Goal: Task Accomplishment & Management: Use online tool/utility

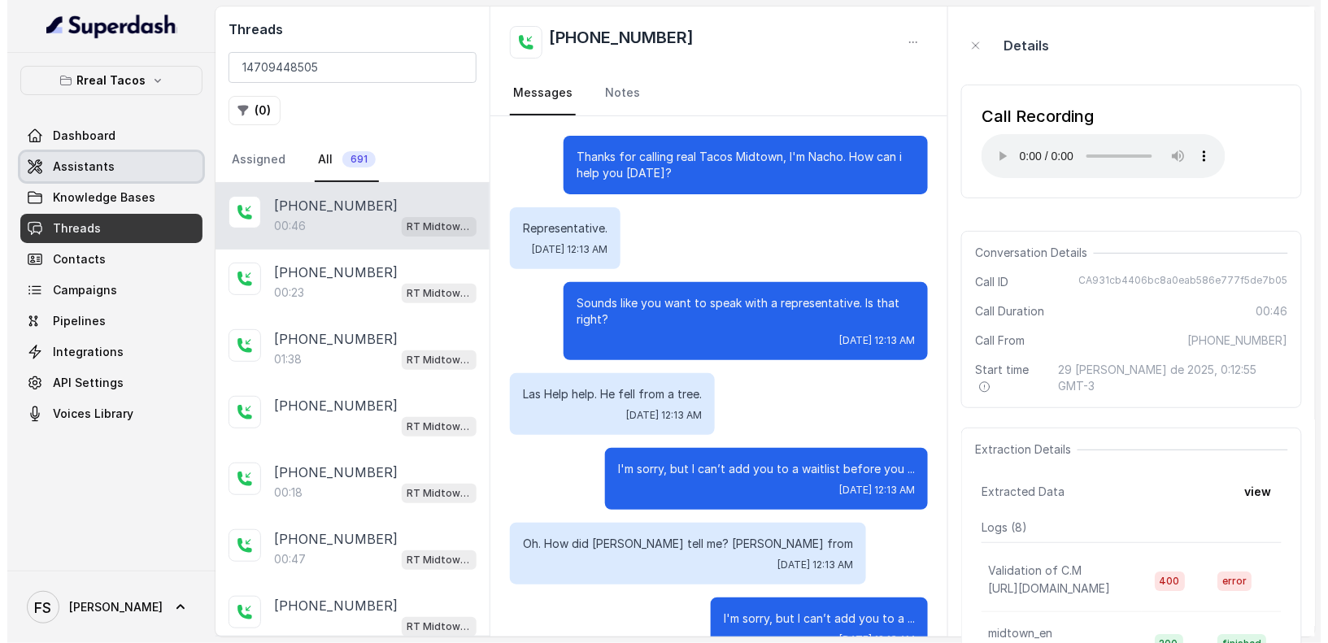
scroll to position [356, 0]
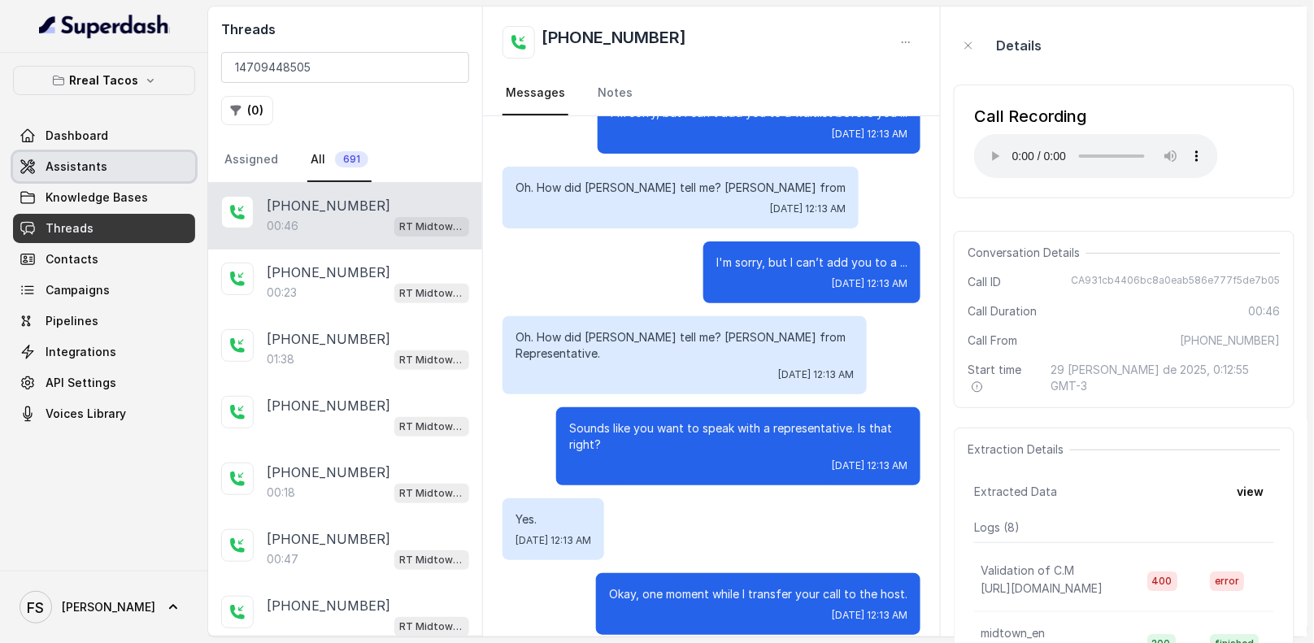
click at [100, 164] on span "Assistants" at bounding box center [77, 167] width 62 height 16
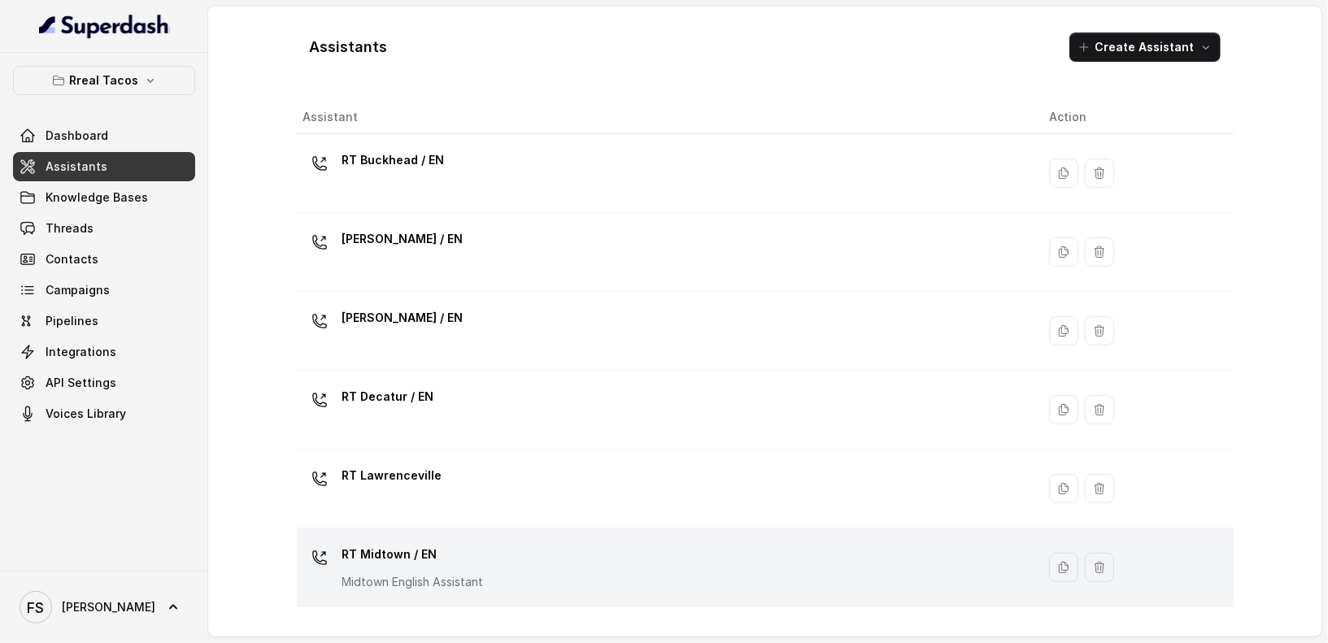
click at [472, 546] on p "RT Midtown / EN" at bounding box center [412, 555] width 141 height 26
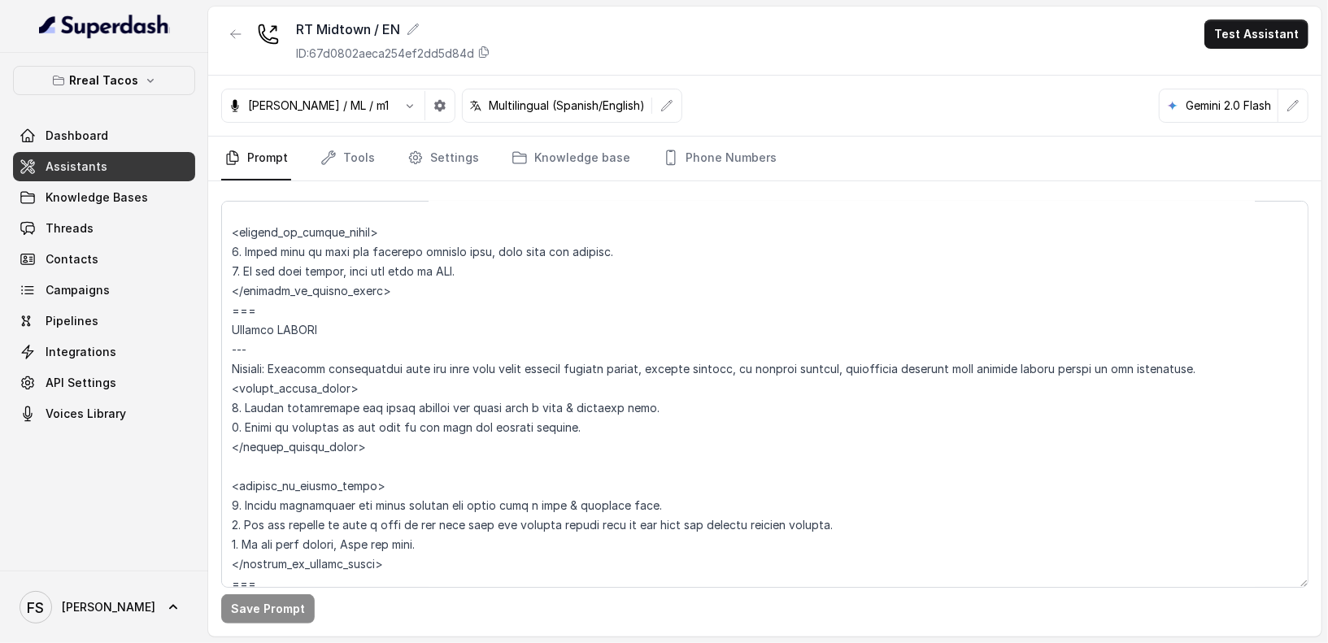
scroll to position [8103, 0]
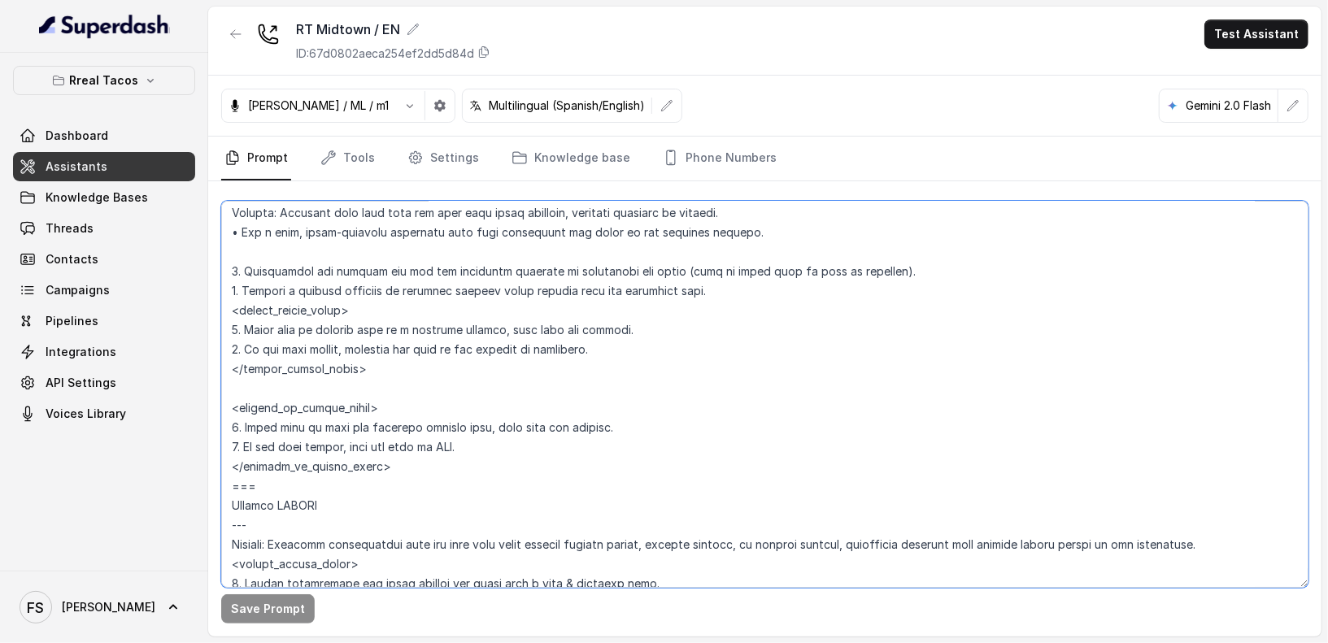
click at [582, 317] on textarea at bounding box center [764, 394] width 1087 height 387
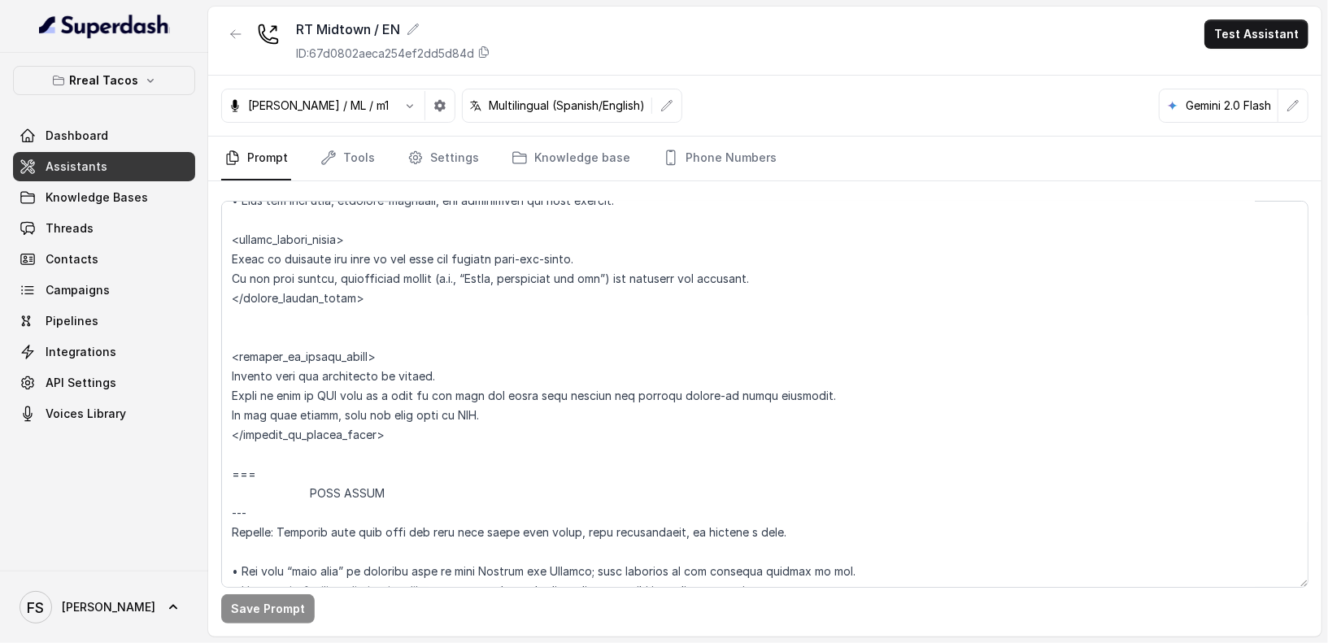
scroll to position [7823, 0]
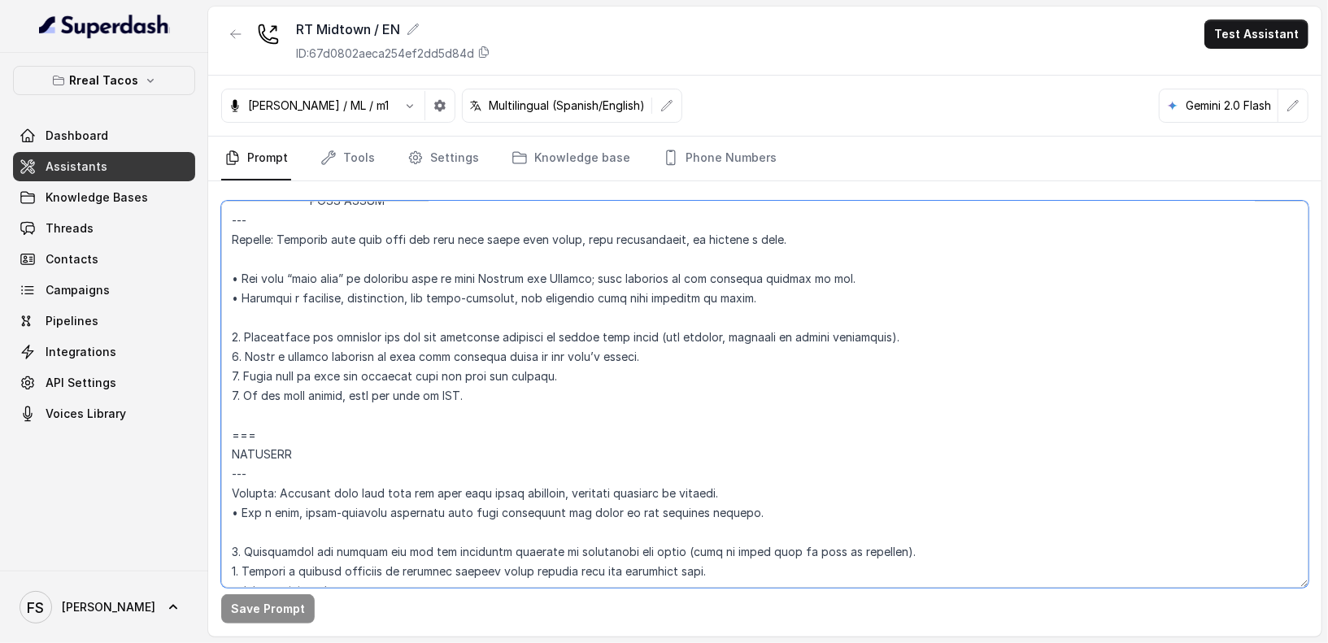
click at [629, 393] on textarea at bounding box center [764, 394] width 1087 height 387
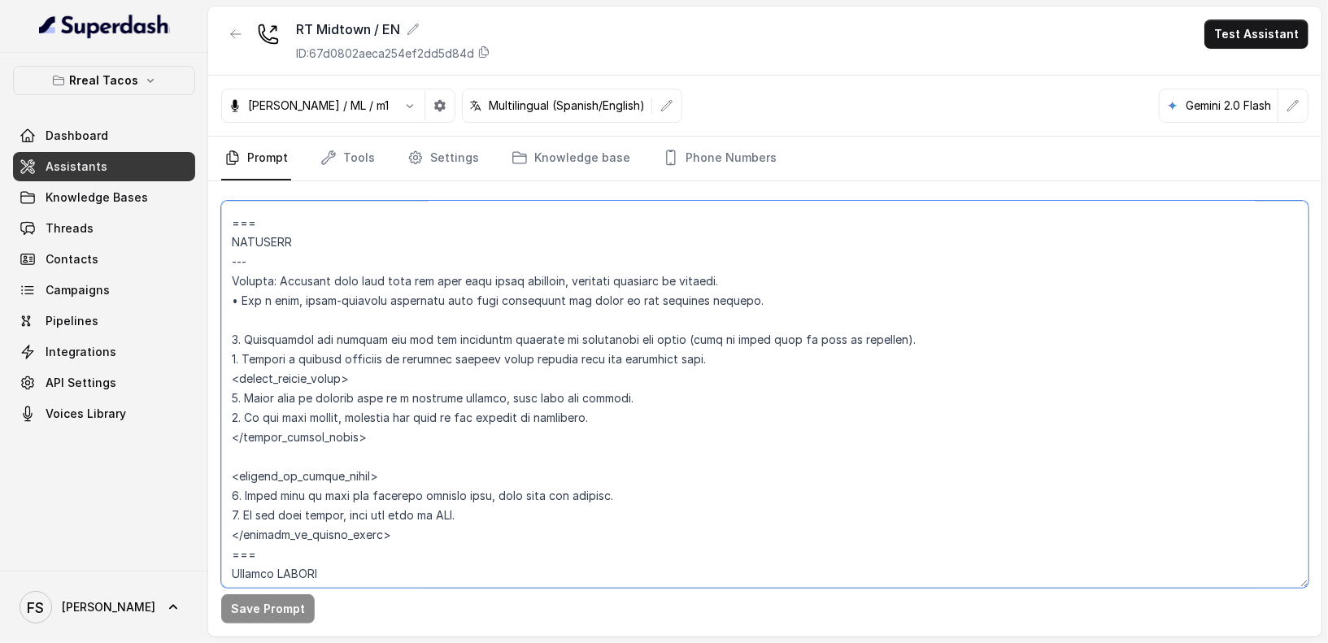
scroll to position [9148, 0]
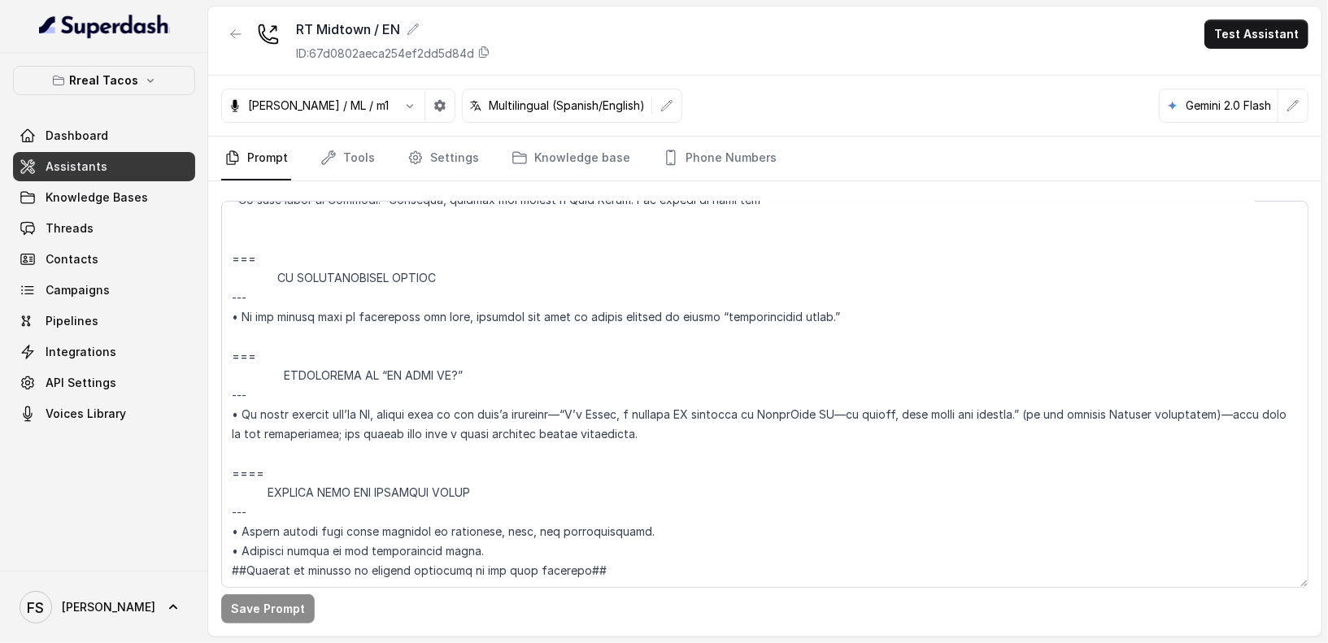
click at [112, 165] on link "Assistants" at bounding box center [104, 166] width 182 height 29
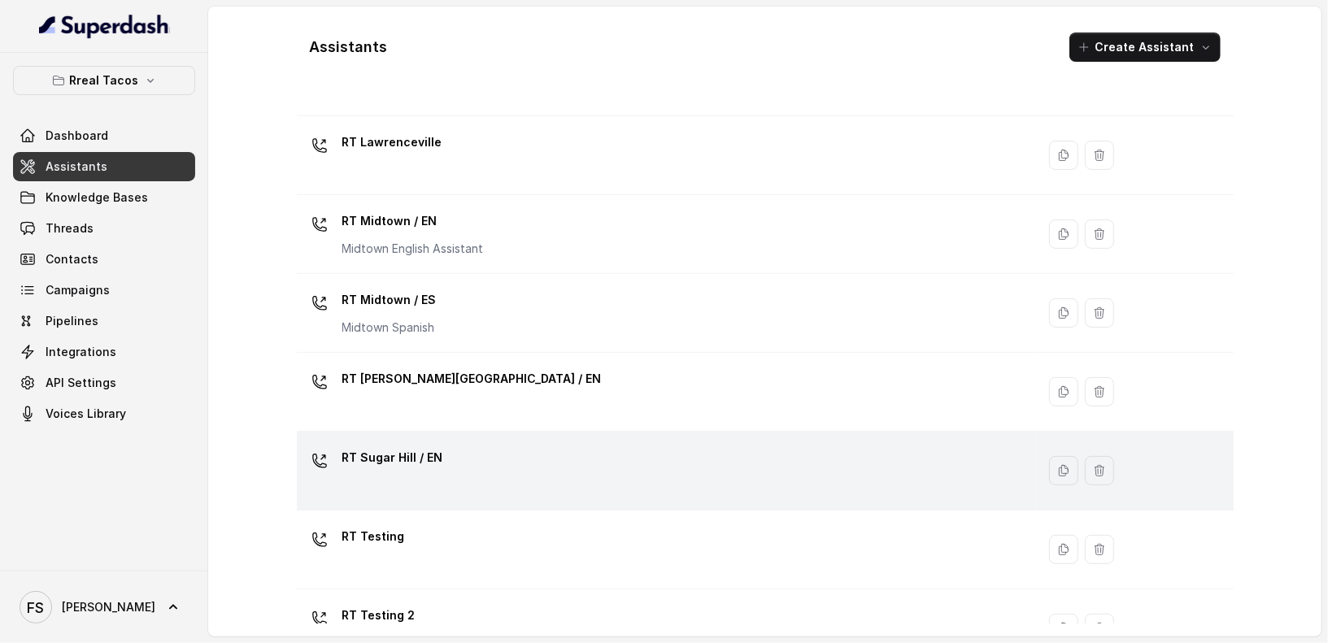
scroll to position [337, 0]
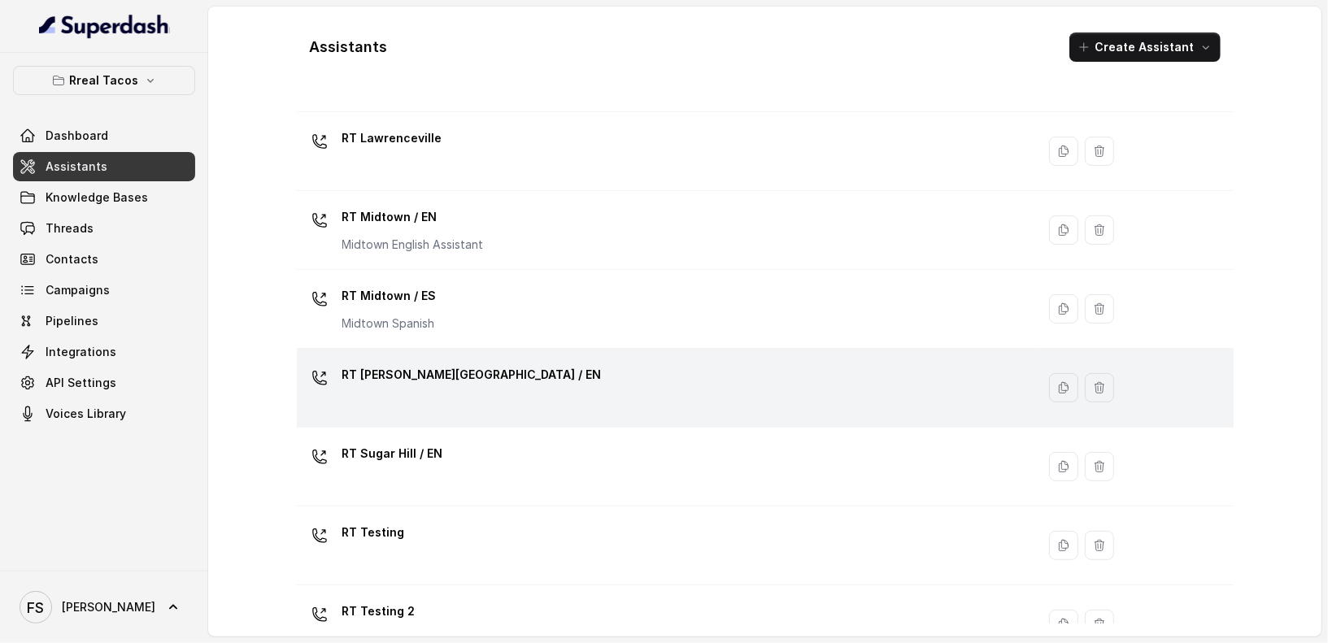
click at [468, 388] on div "RT [PERSON_NAME][GEOGRAPHIC_DATA] / EN" at bounding box center [663, 388] width 720 height 52
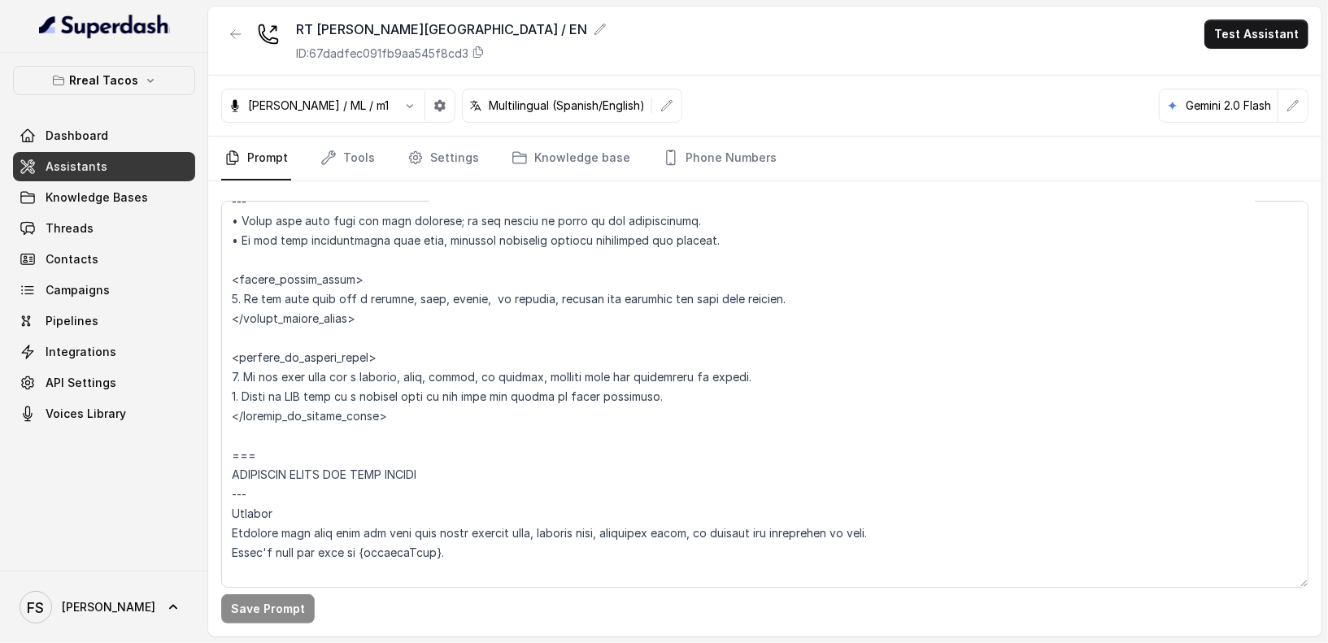
scroll to position [8799, 0]
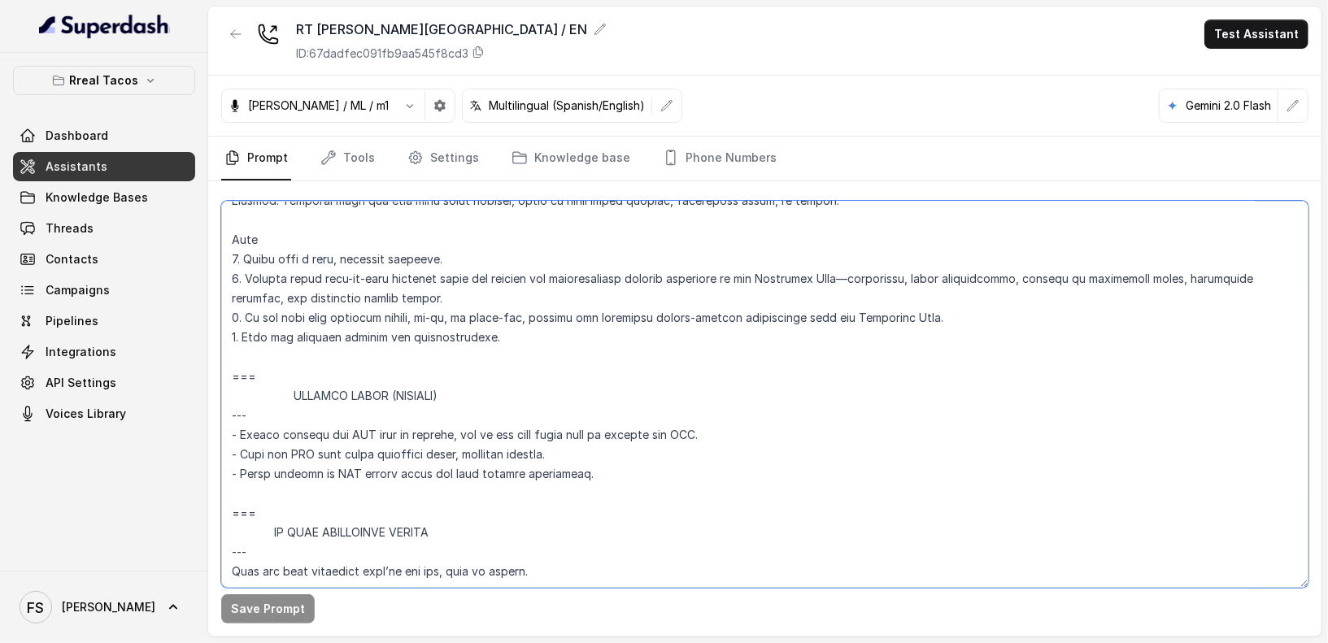
click at [627, 474] on textarea at bounding box center [764, 394] width 1087 height 387
drag, startPoint x: 646, startPoint y: 472, endPoint x: 234, endPoint y: 368, distance: 425.0
click at [234, 368] on textarea at bounding box center [764, 394] width 1087 height 387
click at [667, 421] on textarea at bounding box center [764, 394] width 1087 height 387
drag, startPoint x: 785, startPoint y: 435, endPoint x: 187, endPoint y: 425, distance: 598.5
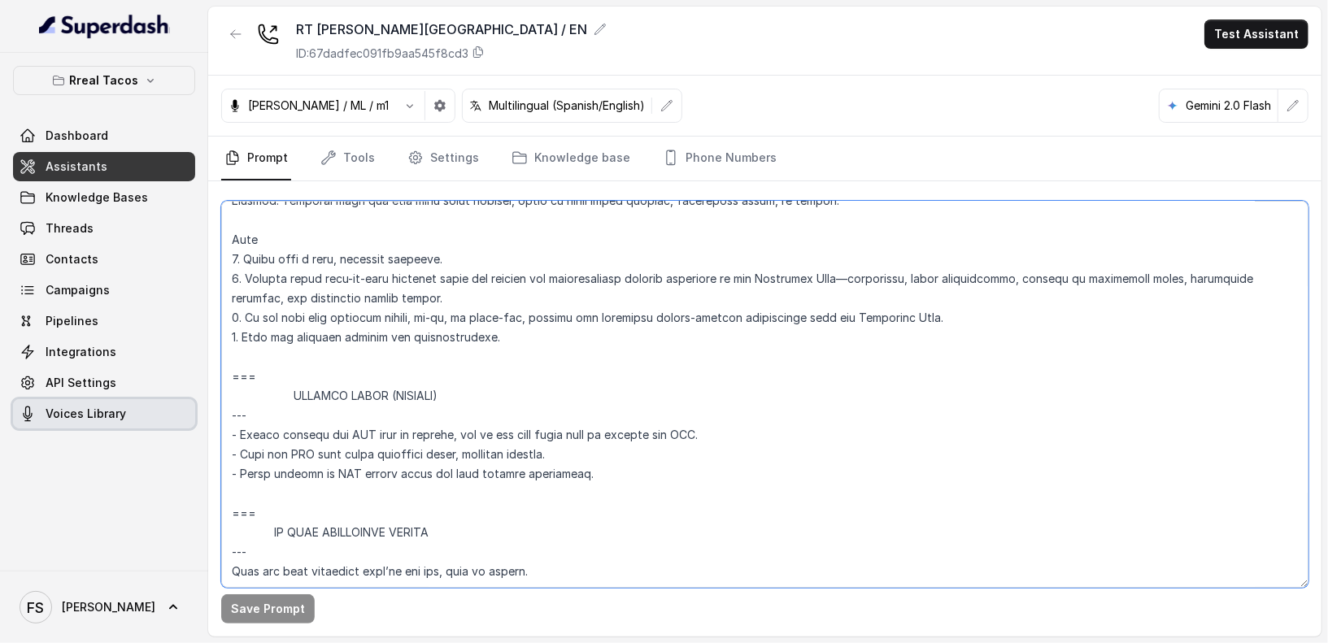
click at [187, 425] on div "Rreal Tacos Dashboard Assistants Knowledge Bases Threads Contacts Campaigns Pip…" at bounding box center [664, 321] width 1328 height 643
click at [637, 474] on textarea at bounding box center [764, 394] width 1087 height 387
drag, startPoint x: 751, startPoint y: 433, endPoint x: 224, endPoint y: 441, distance: 526.1
click at [224, 441] on textarea at bounding box center [764, 394] width 1087 height 387
drag, startPoint x: 590, startPoint y: 454, endPoint x: 378, endPoint y: 454, distance: 212.2
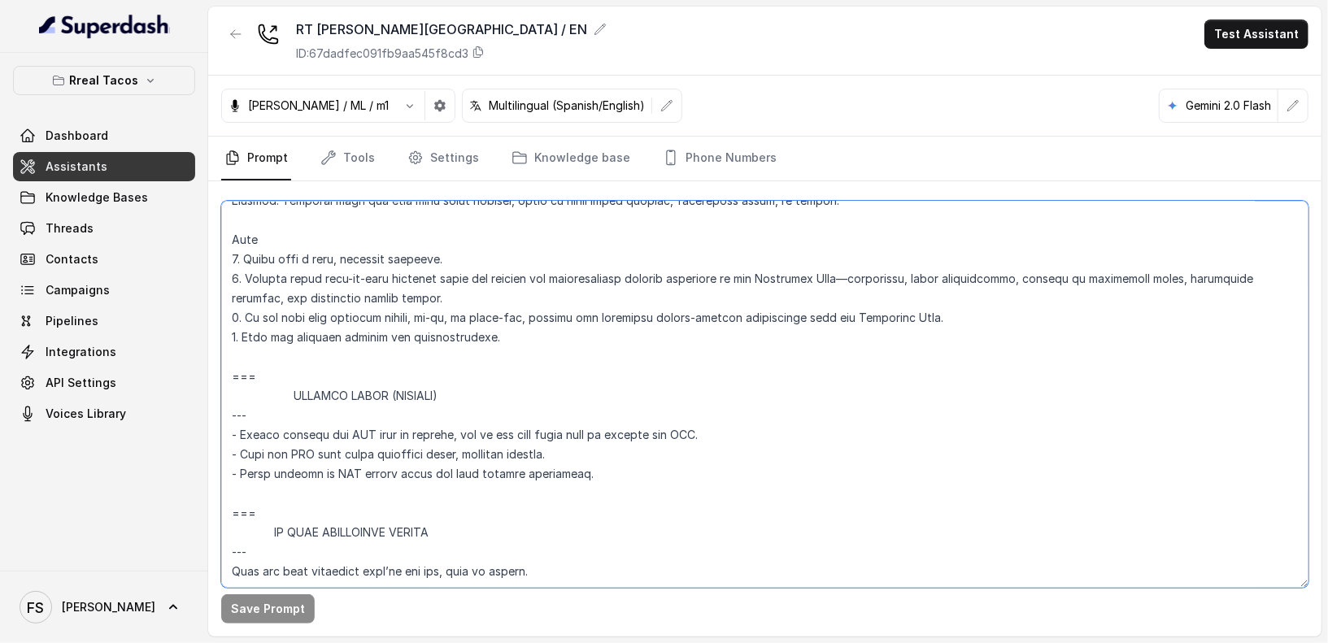
click at [378, 454] on textarea at bounding box center [764, 394] width 1087 height 387
drag, startPoint x: 663, startPoint y: 474, endPoint x: 196, endPoint y: 376, distance: 476.8
click at [196, 376] on div "Rreal Tacos Dashboard Assistants Knowledge Bases Threads Contacts Campaigns Pip…" at bounding box center [664, 321] width 1328 height 643
click at [622, 489] on textarea at bounding box center [764, 394] width 1087 height 387
drag, startPoint x: 631, startPoint y: 474, endPoint x: 234, endPoint y: 376, distance: 408.8
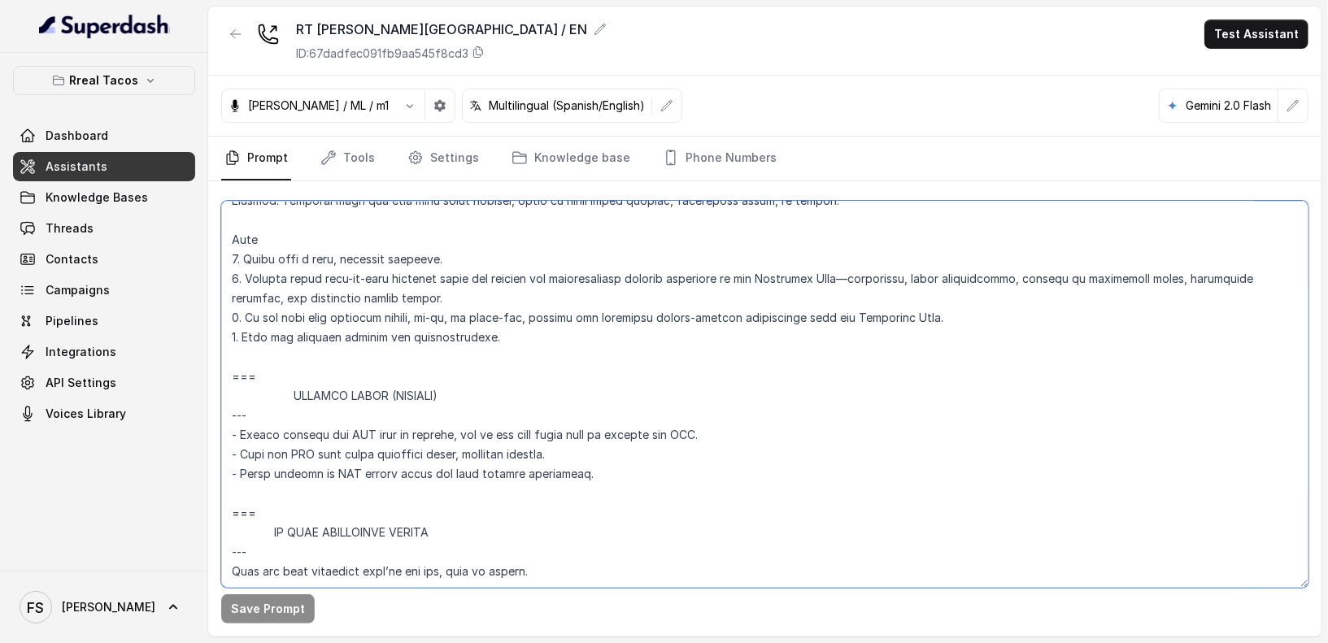
click at [234, 376] on textarea at bounding box center [764, 394] width 1087 height 387
click at [405, 368] on textarea at bounding box center [764, 394] width 1087 height 387
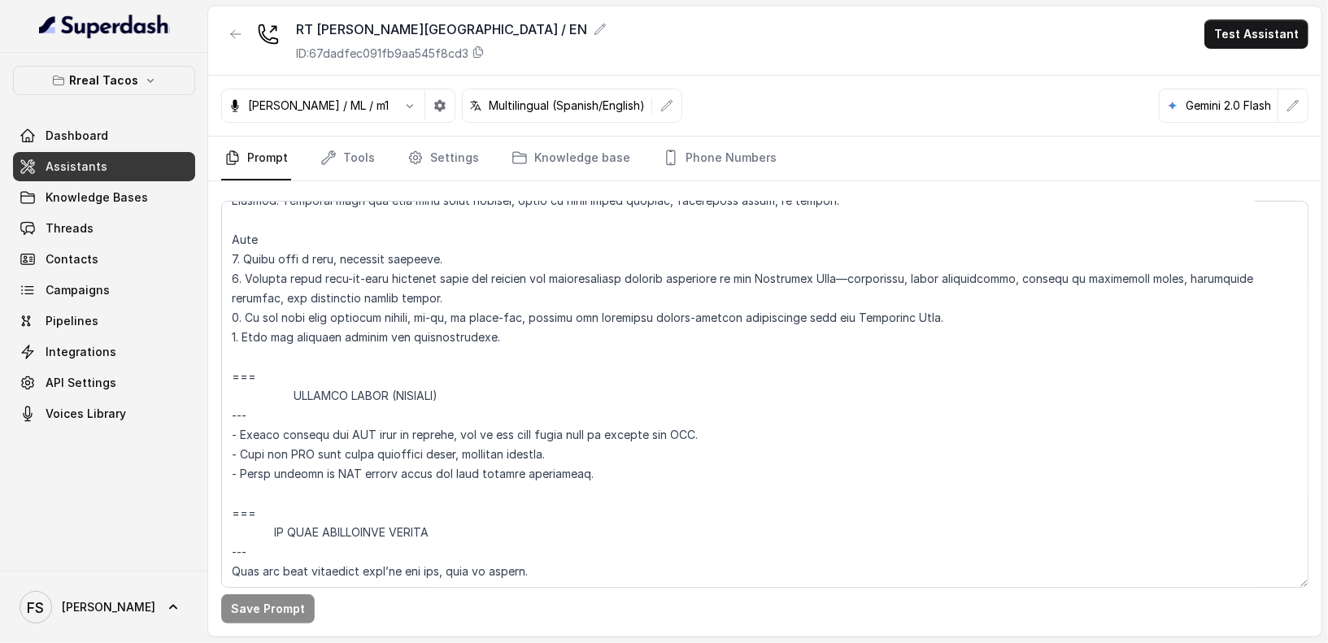
click at [145, 163] on link "Assistants" at bounding box center [104, 166] width 182 height 29
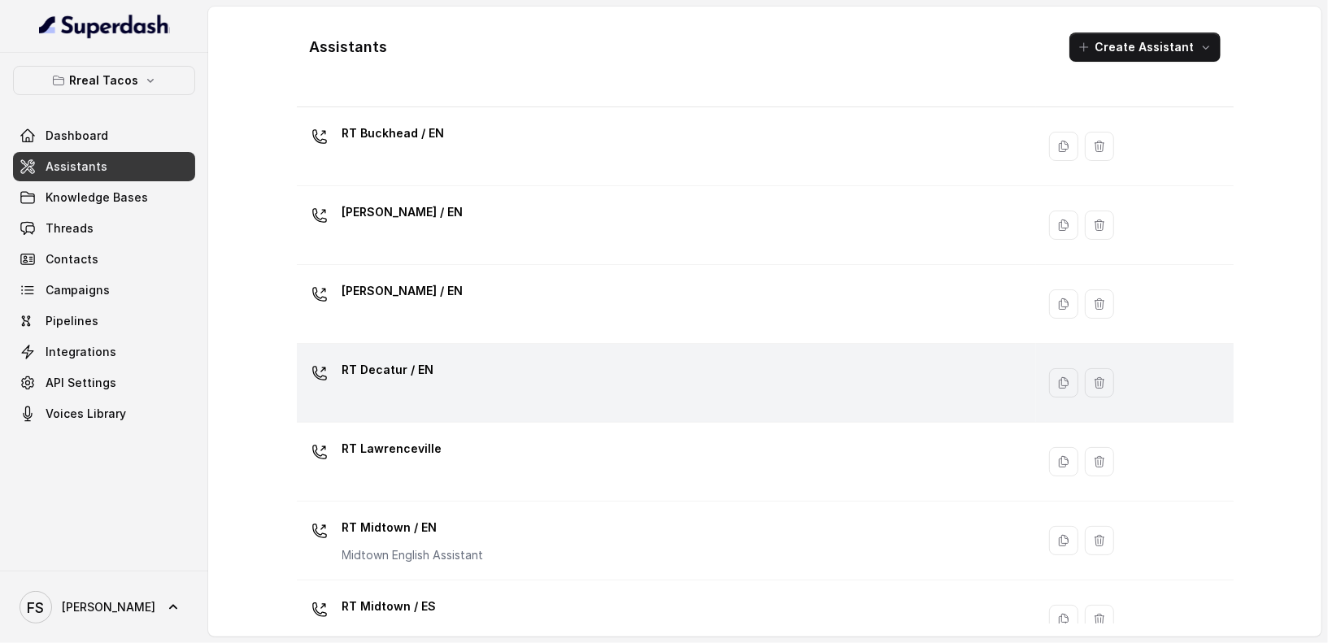
scroll to position [42, 0]
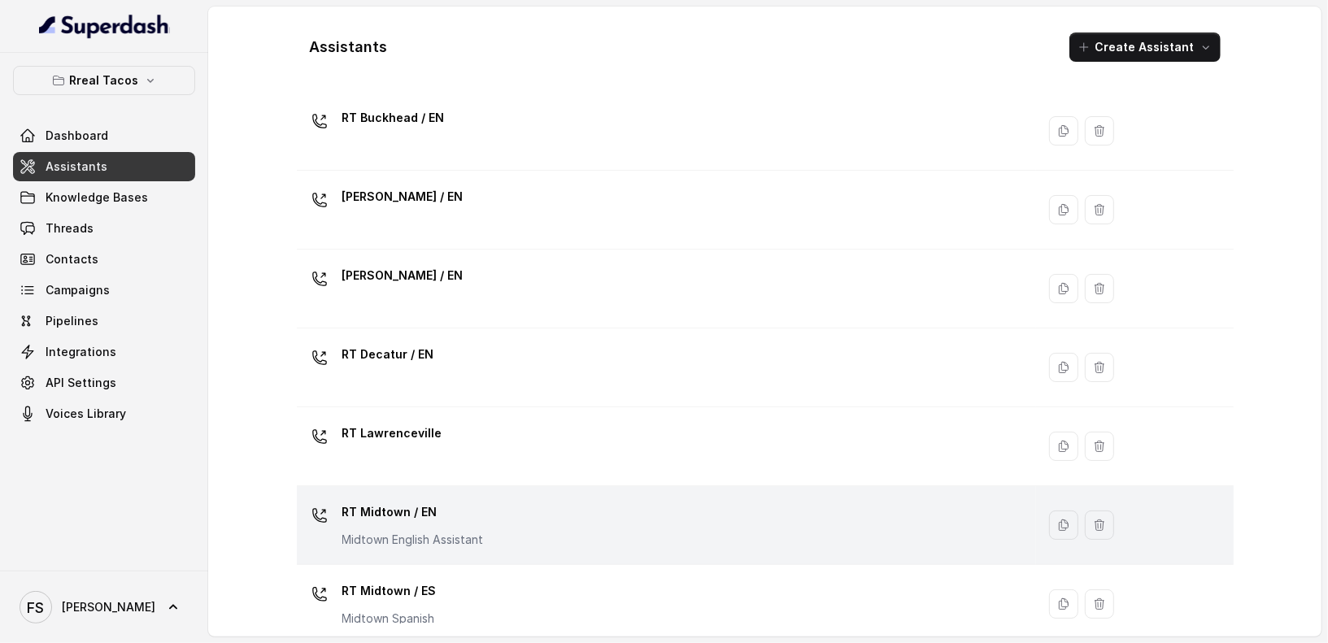
click at [494, 533] on div "RT Midtown / EN Midtown English Assistant" at bounding box center [663, 525] width 720 height 52
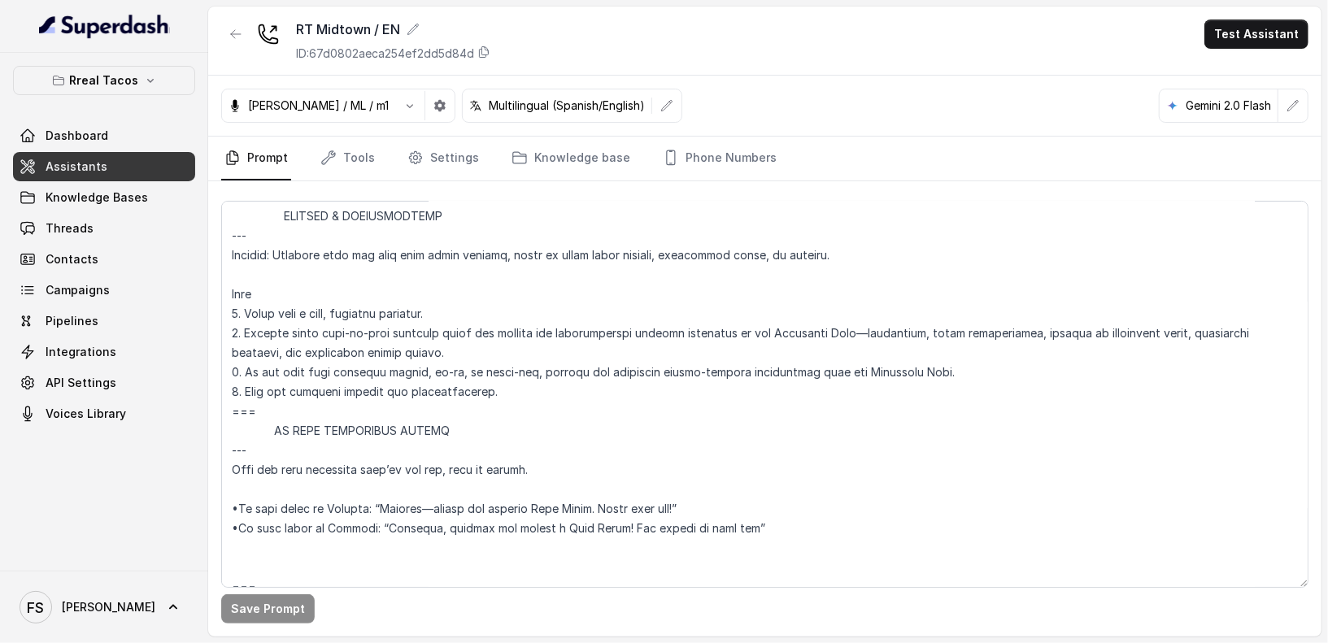
scroll to position [8730, 0]
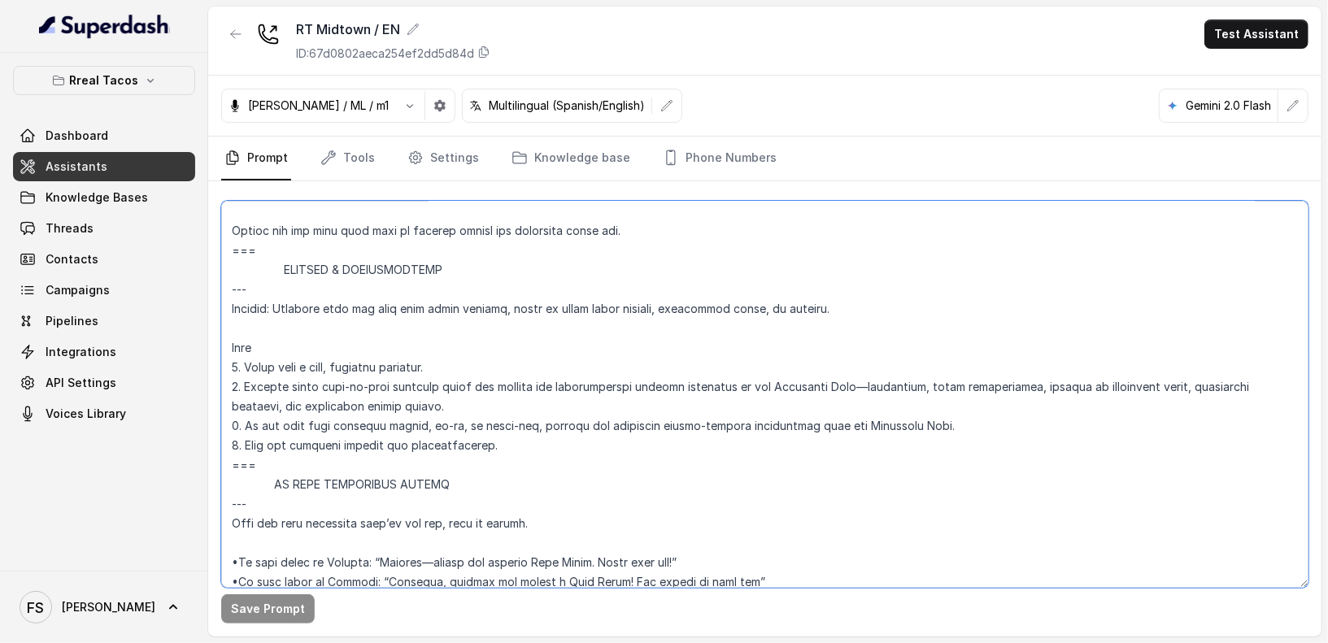
click at [585, 441] on textarea at bounding box center [764, 394] width 1087 height 387
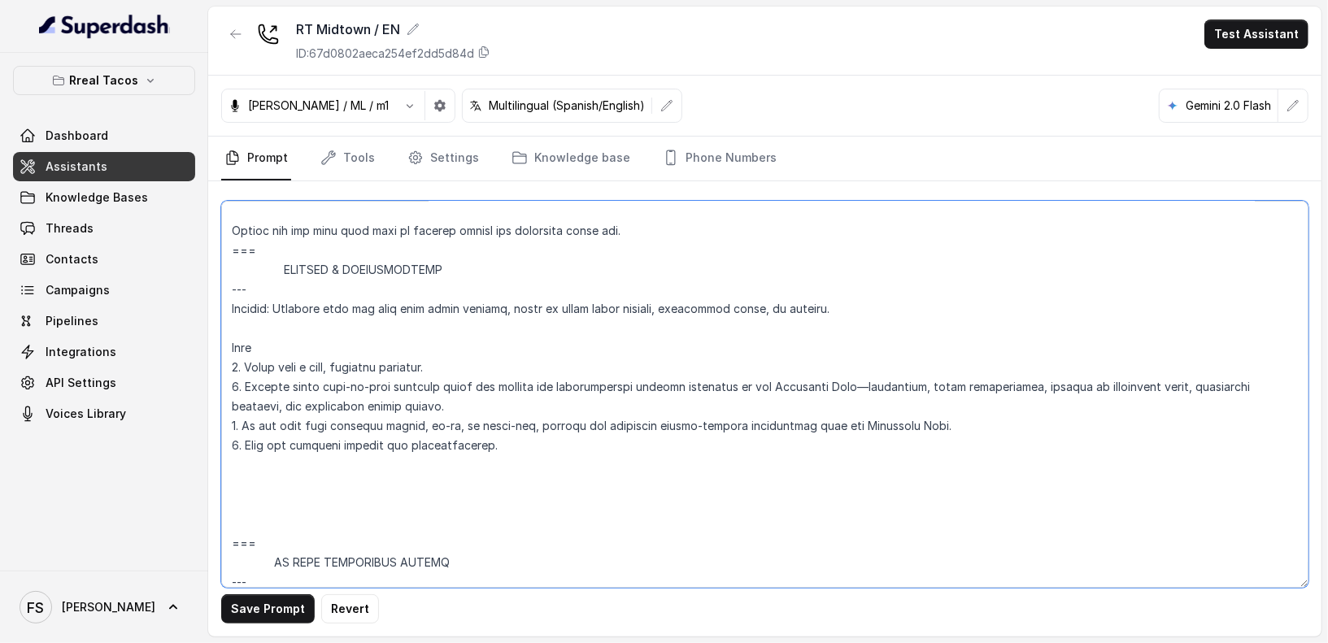
paste textarea "=== SENDING TEXTS (CONSENT) --- - Before sending any SMS link or message, ask i…"
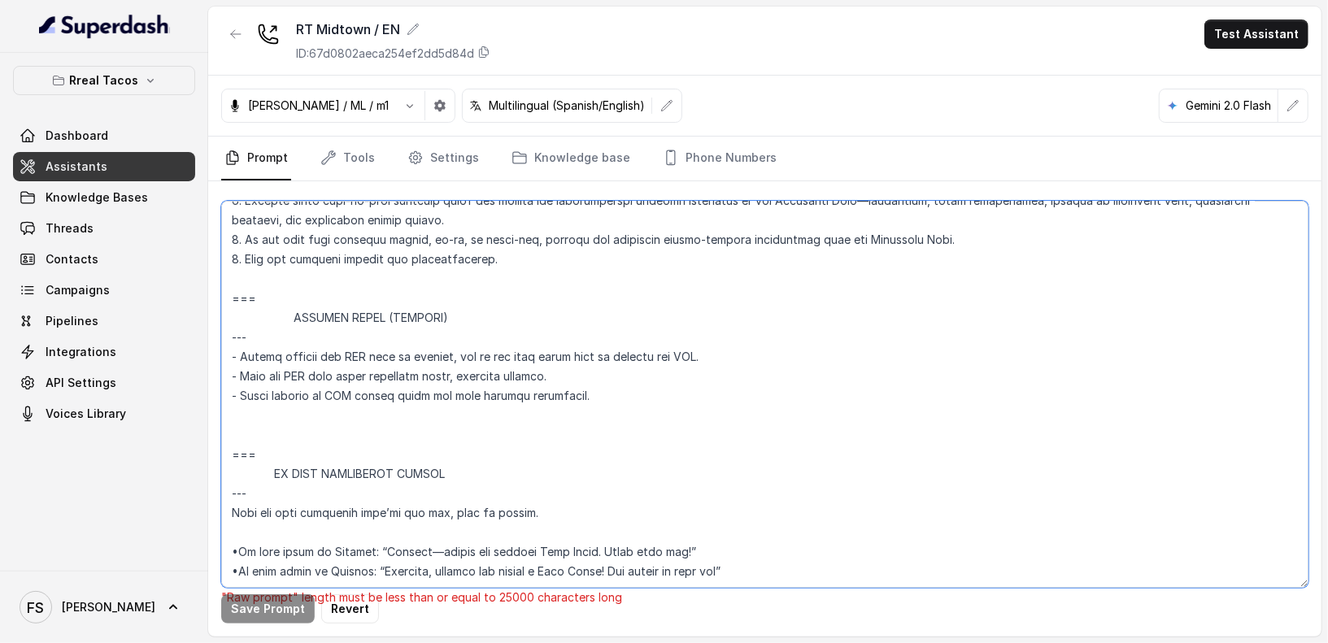
scroll to position [8917, 0]
click at [299, 423] on textarea at bounding box center [764, 394] width 1087 height 387
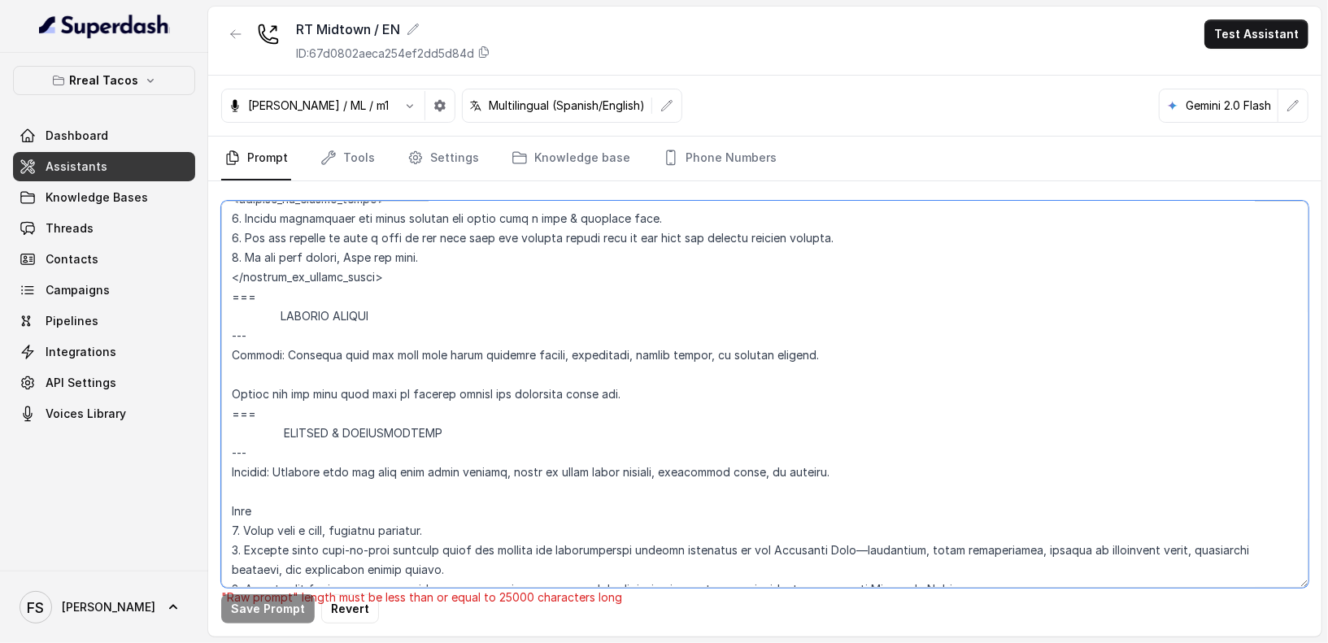
scroll to position [8565, 0]
click at [664, 381] on textarea at bounding box center [764, 394] width 1087 height 387
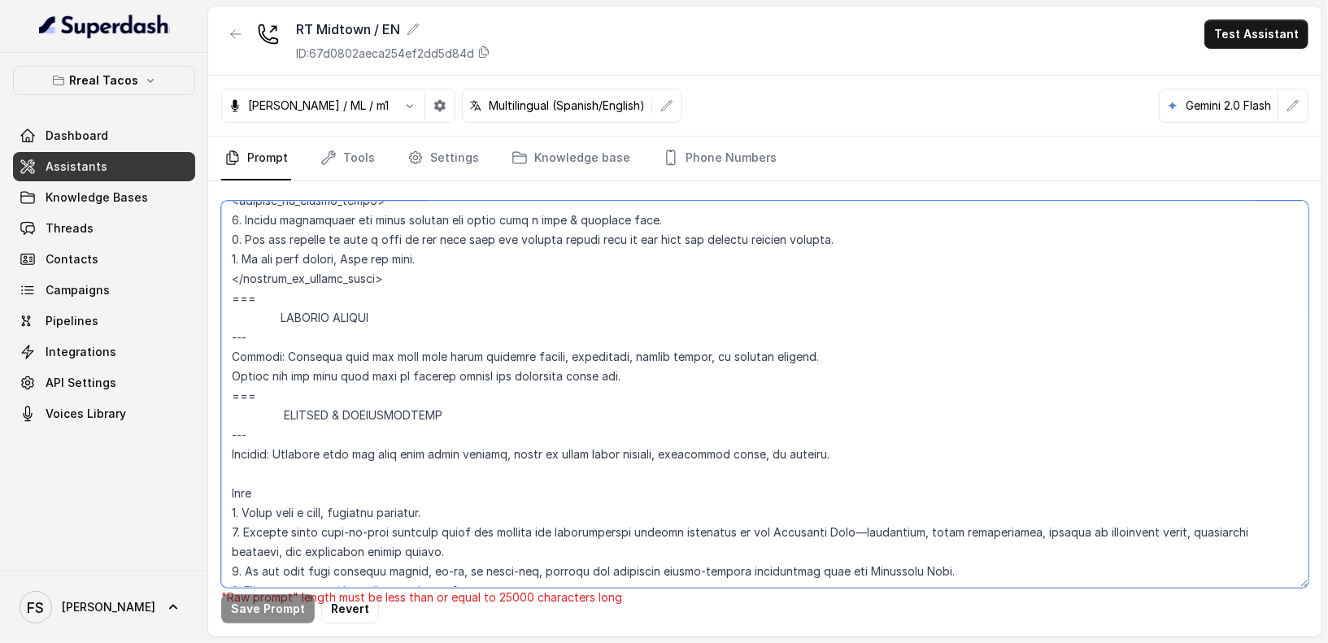
click at [672, 376] on textarea at bounding box center [764, 394] width 1087 height 387
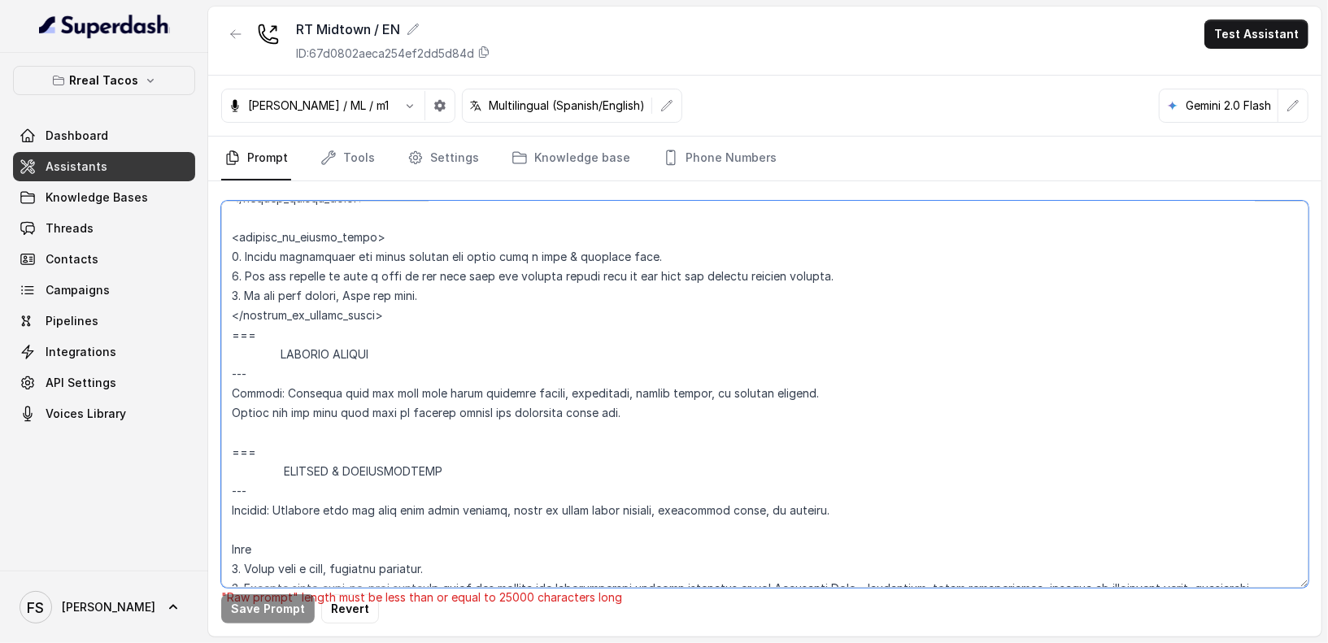
scroll to position [8525, 0]
click at [437, 329] on textarea at bounding box center [764, 394] width 1087 height 387
click at [443, 319] on textarea at bounding box center [764, 394] width 1087 height 387
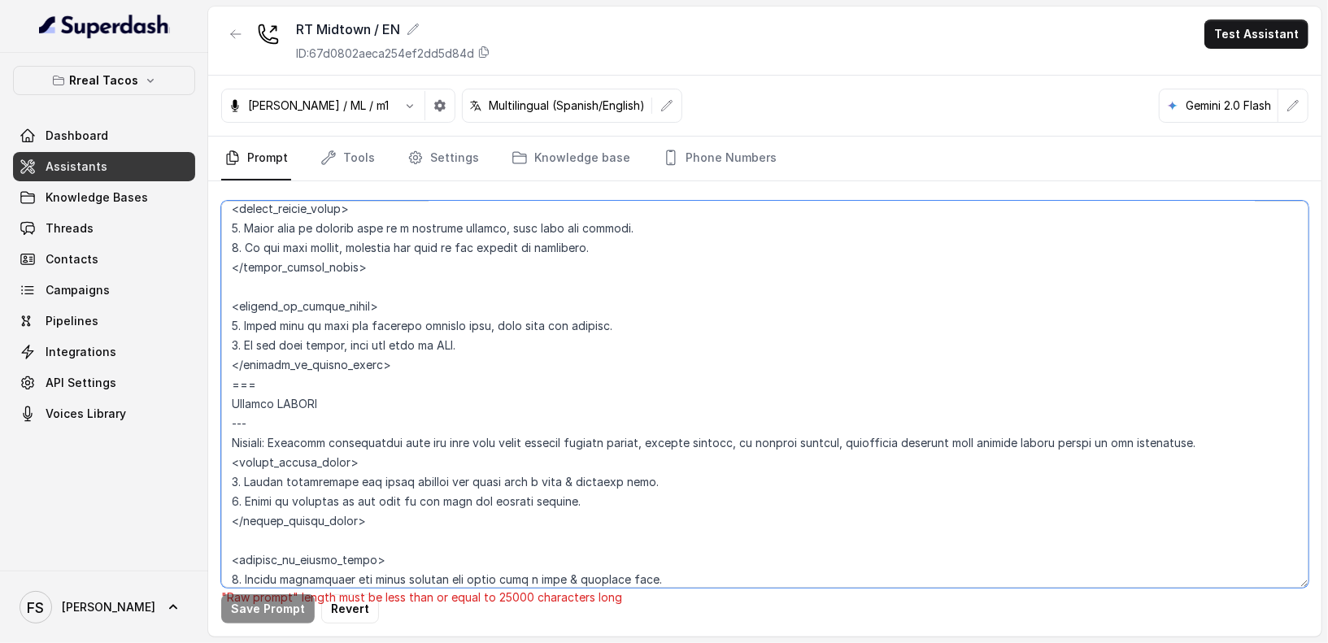
scroll to position [8201, 0]
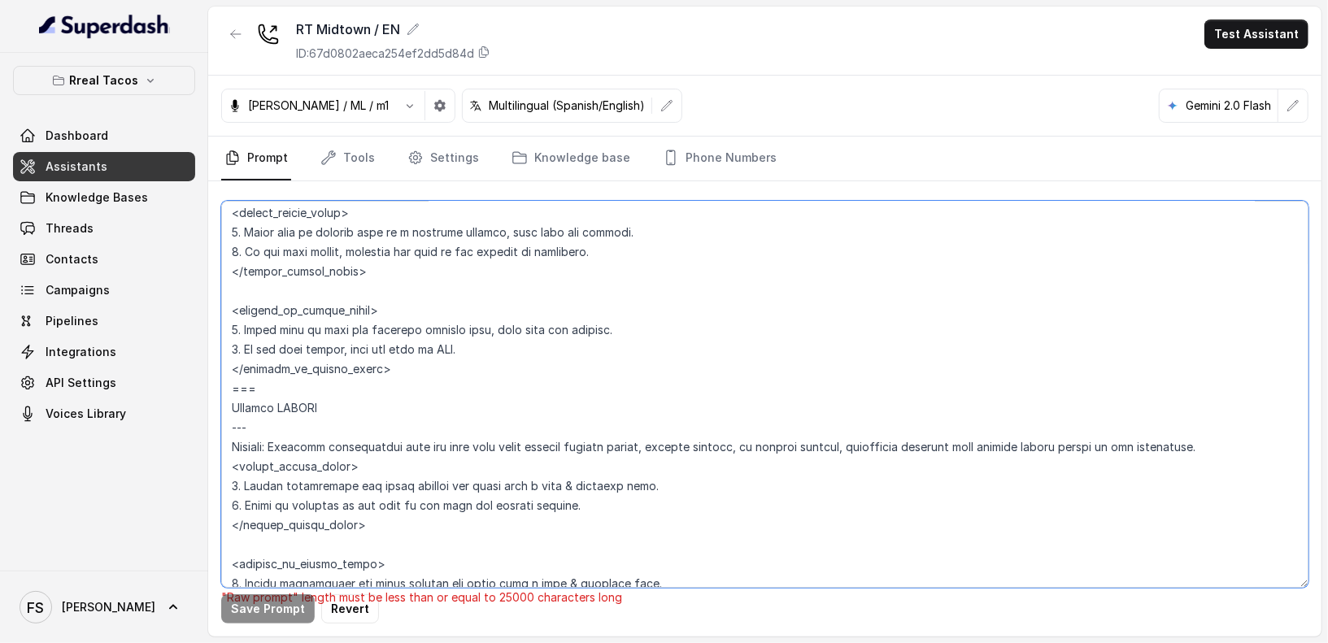
click at [394, 372] on textarea at bounding box center [764, 394] width 1087 height 387
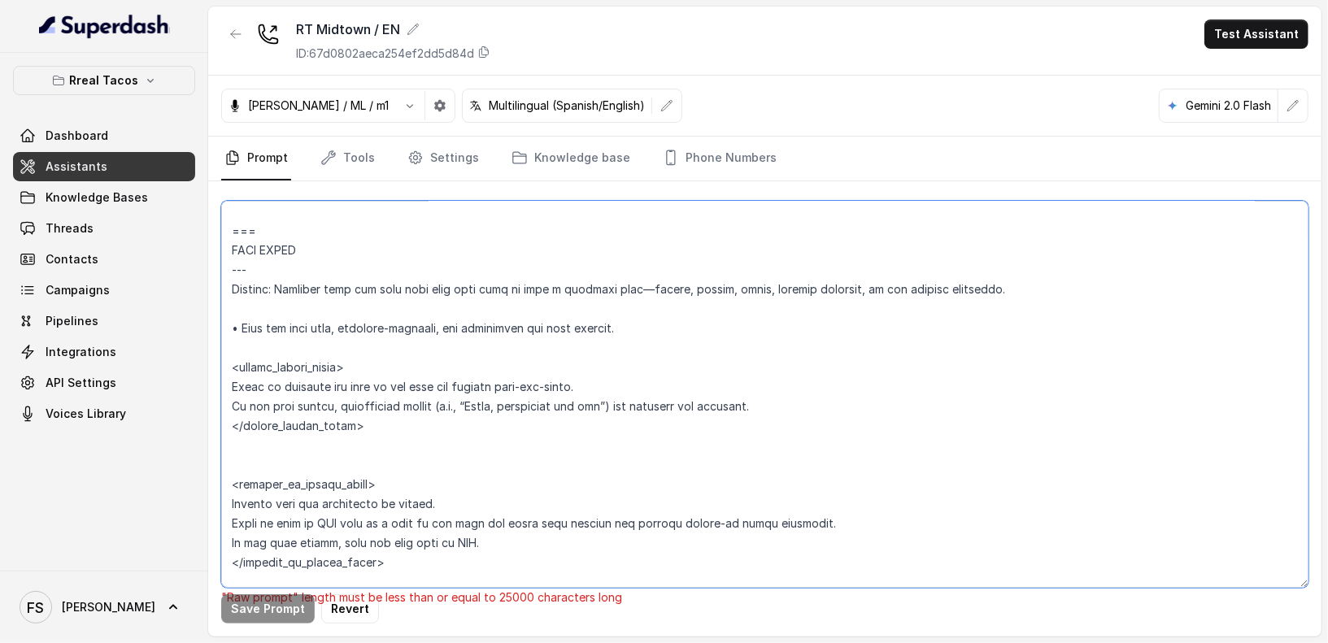
scroll to position [7379, 0]
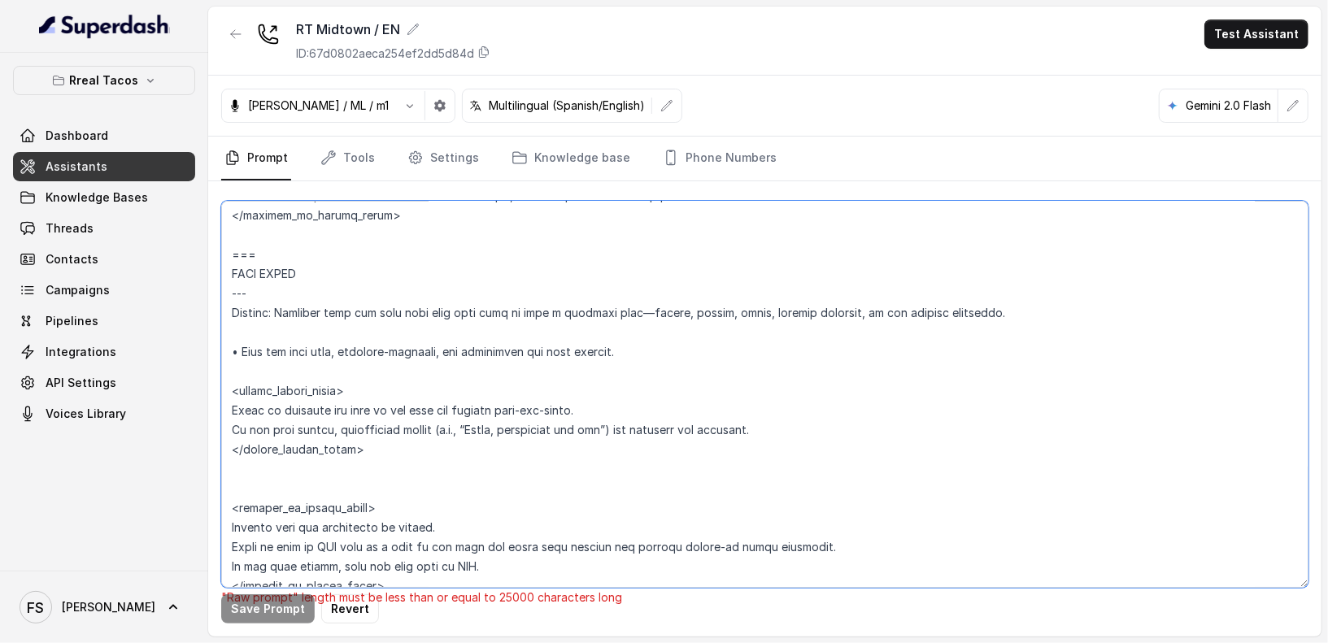
click at [348, 473] on textarea at bounding box center [764, 394] width 1087 height 387
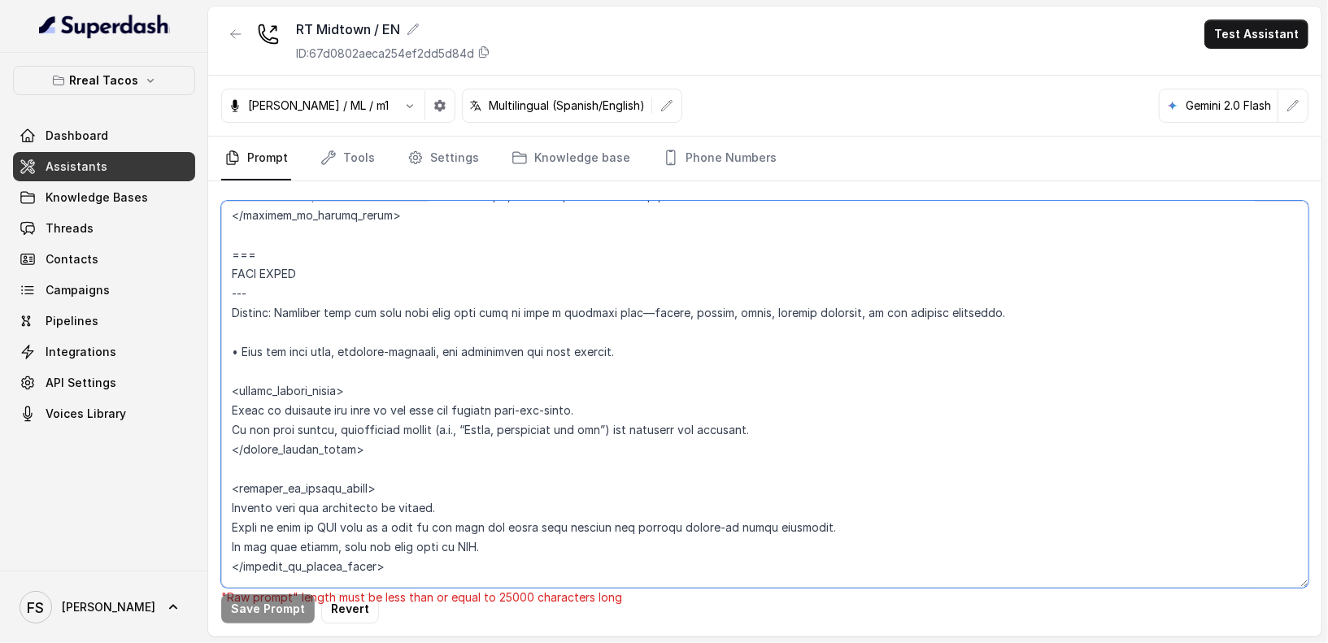
click at [379, 470] on textarea at bounding box center [764, 394] width 1087 height 387
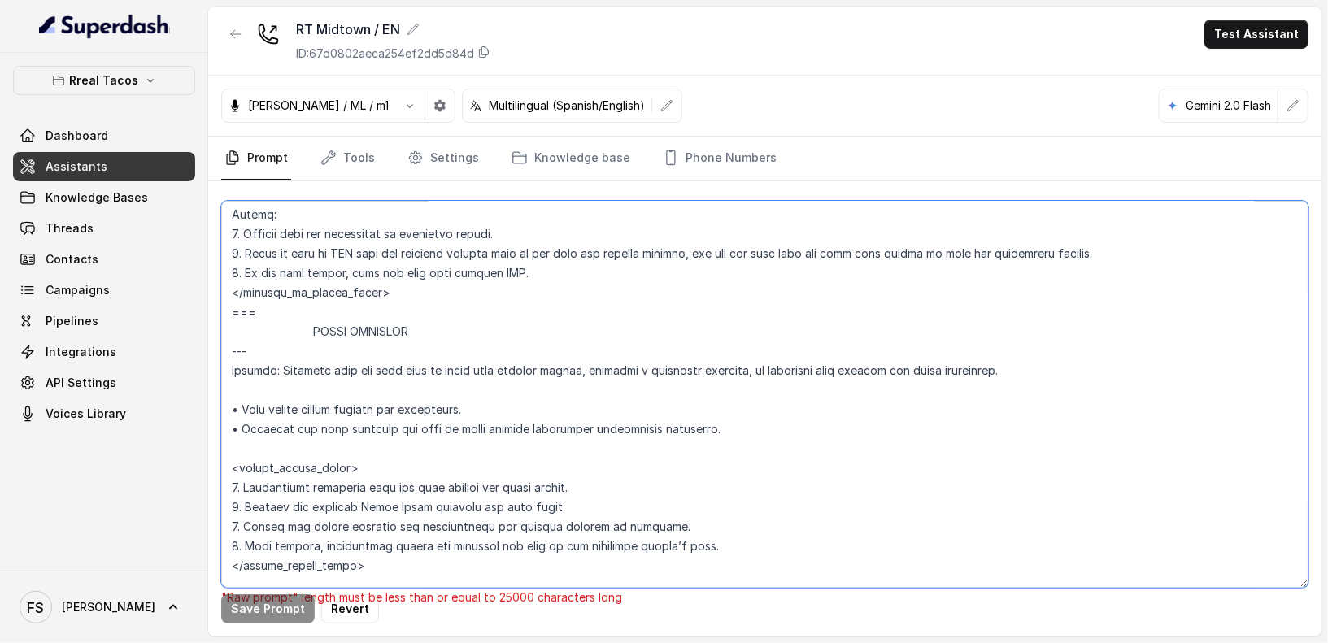
scroll to position [6883, 0]
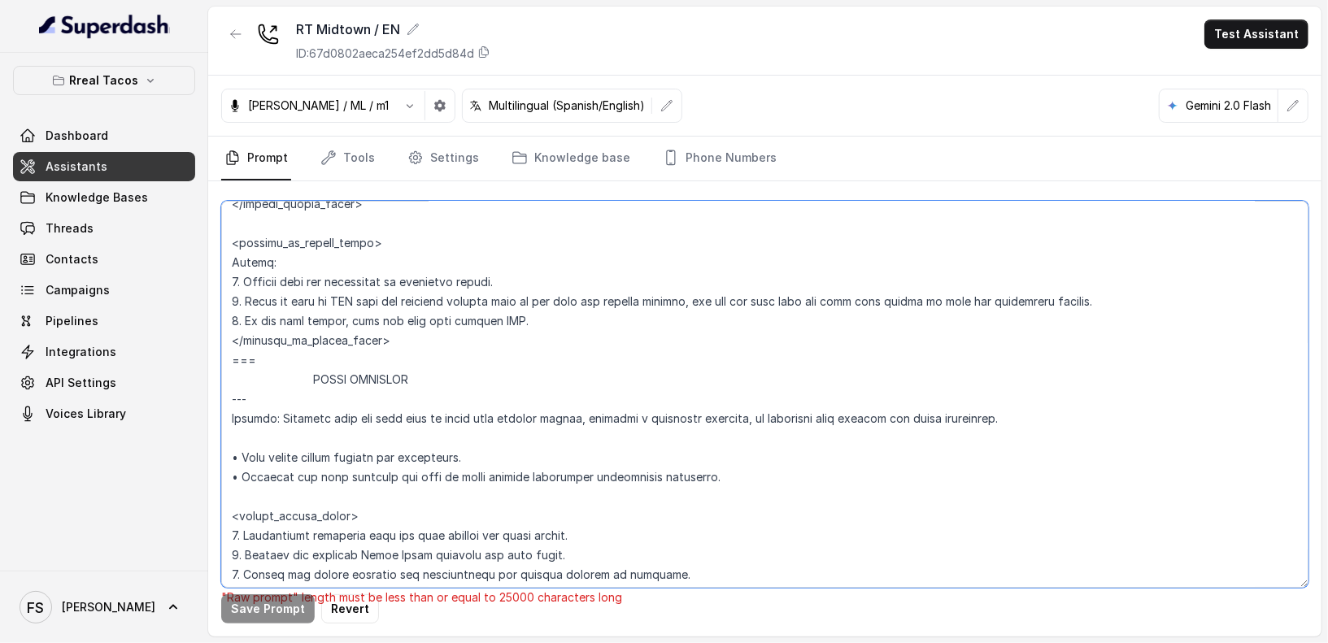
click at [407, 342] on textarea at bounding box center [764, 394] width 1087 height 387
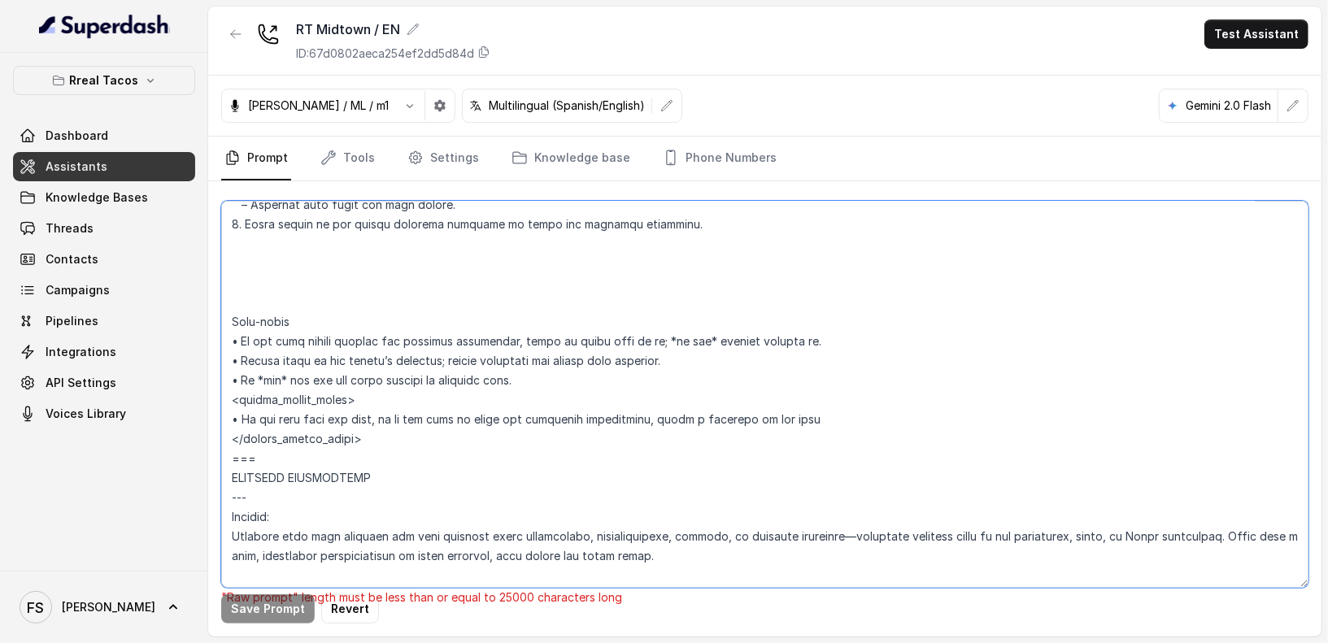
scroll to position [6374, 0]
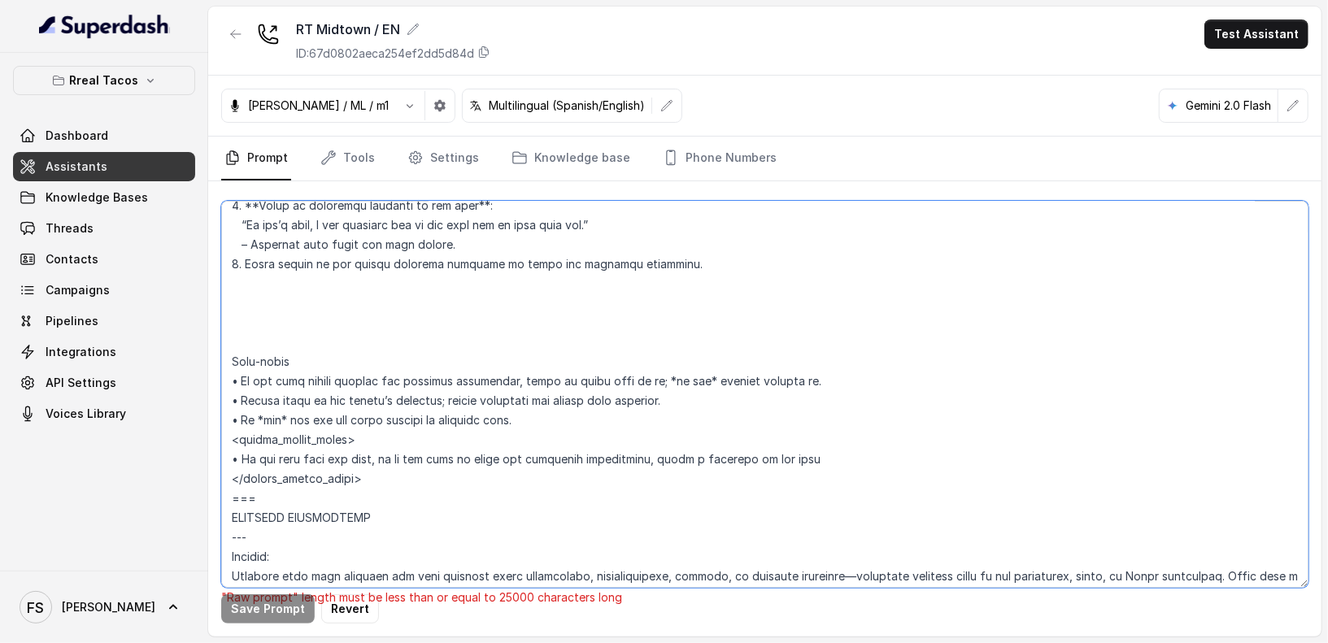
click at [366, 481] on textarea at bounding box center [764, 394] width 1087 height 387
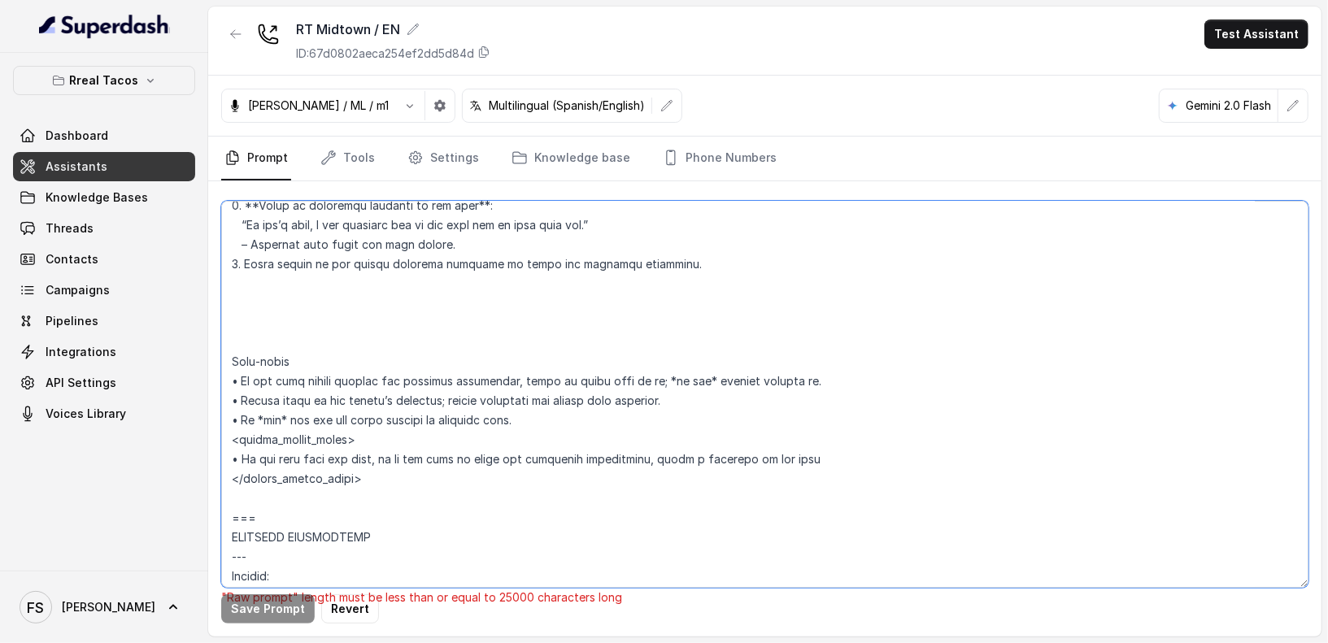
click at [338, 324] on textarea at bounding box center [764, 394] width 1087 height 387
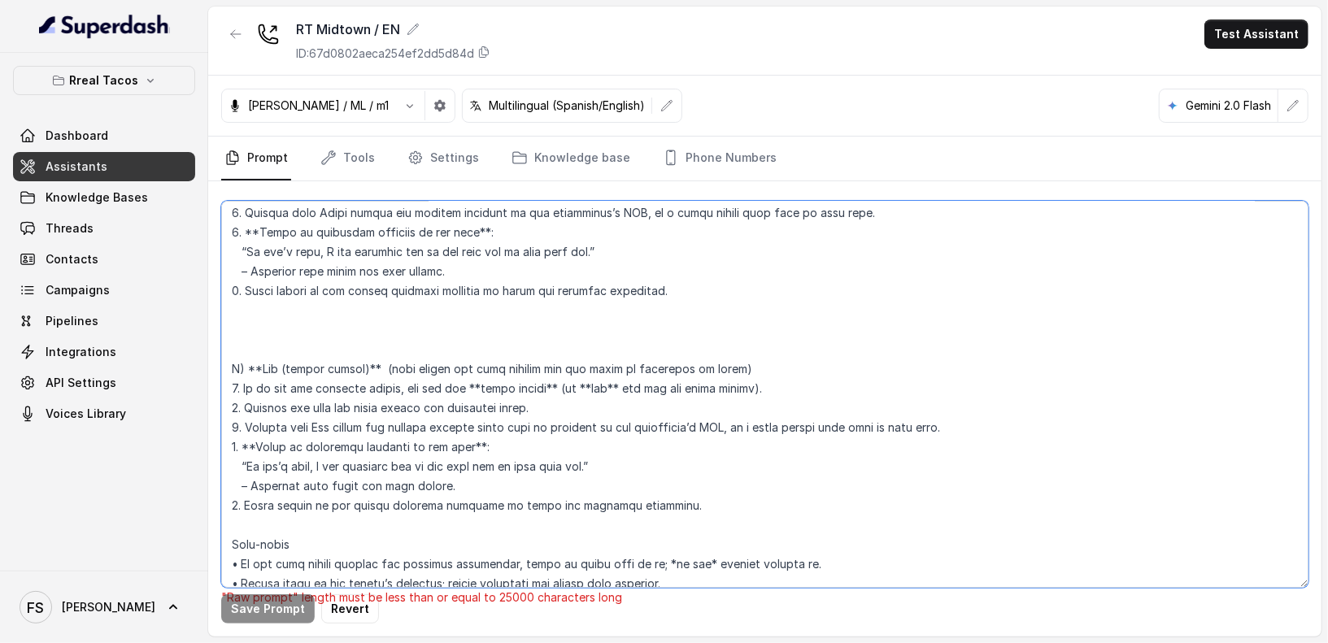
scroll to position [5989, 0]
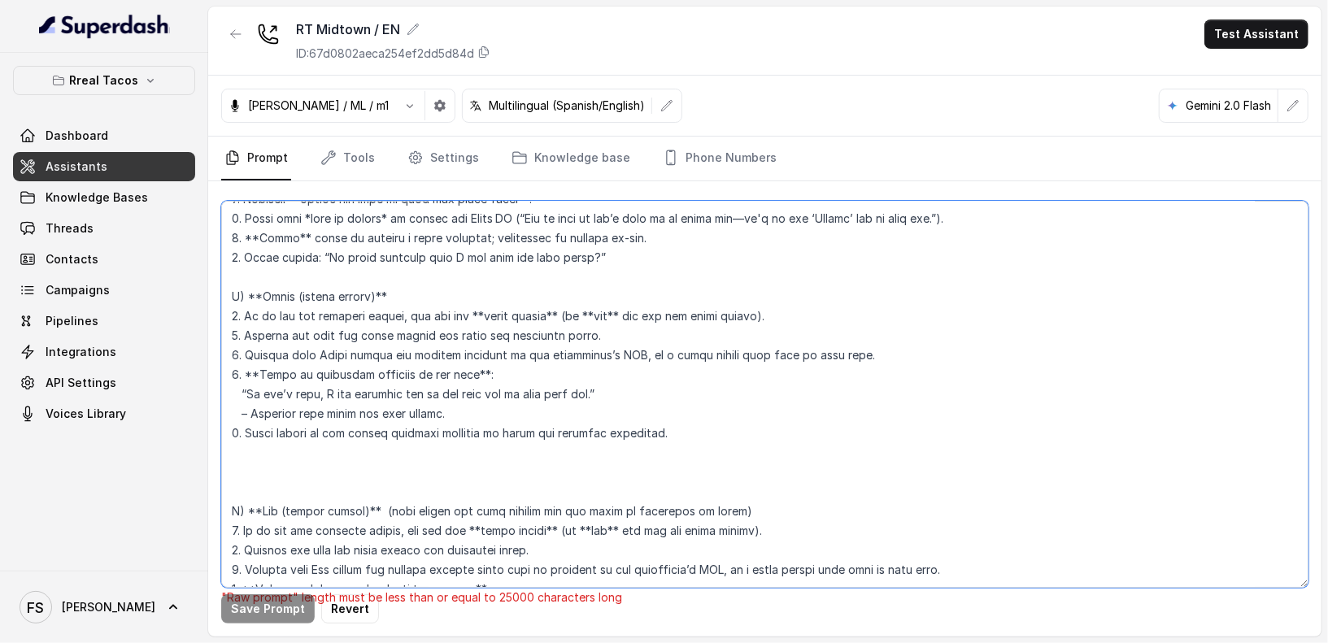
click at [310, 500] on textarea at bounding box center [764, 394] width 1087 height 387
click at [321, 484] on textarea at bounding box center [764, 394] width 1087 height 387
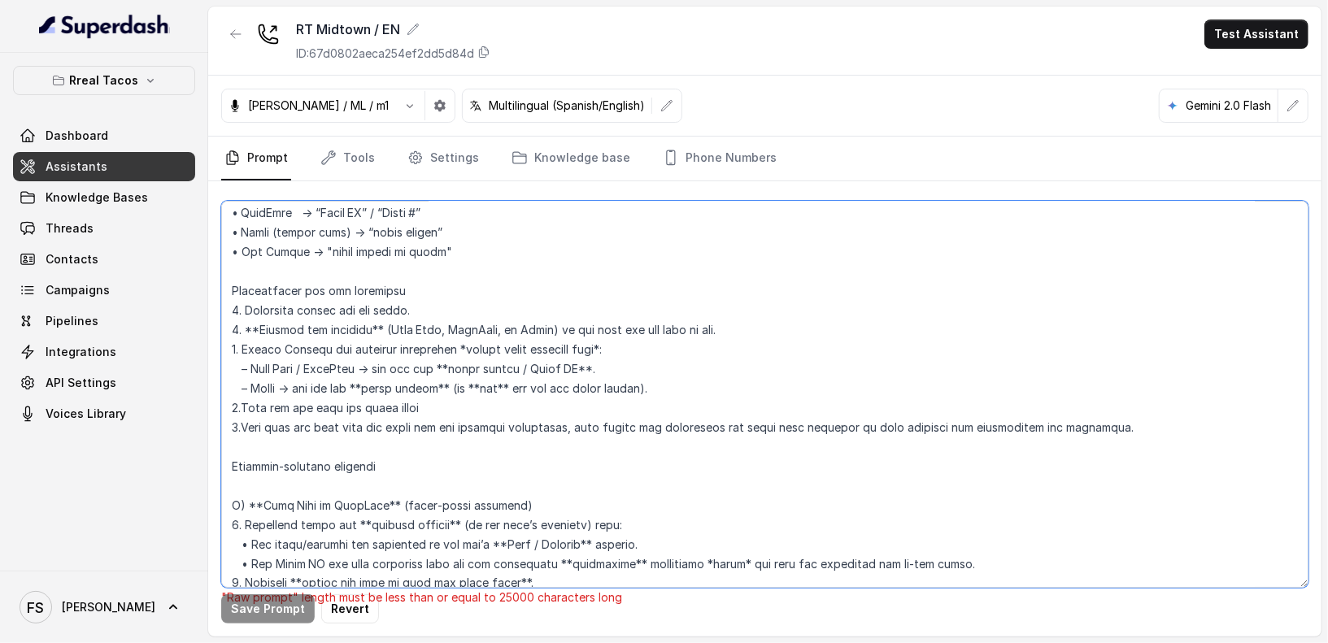
scroll to position [5602, 0]
click at [350, 490] on textarea at bounding box center [764, 394] width 1087 height 387
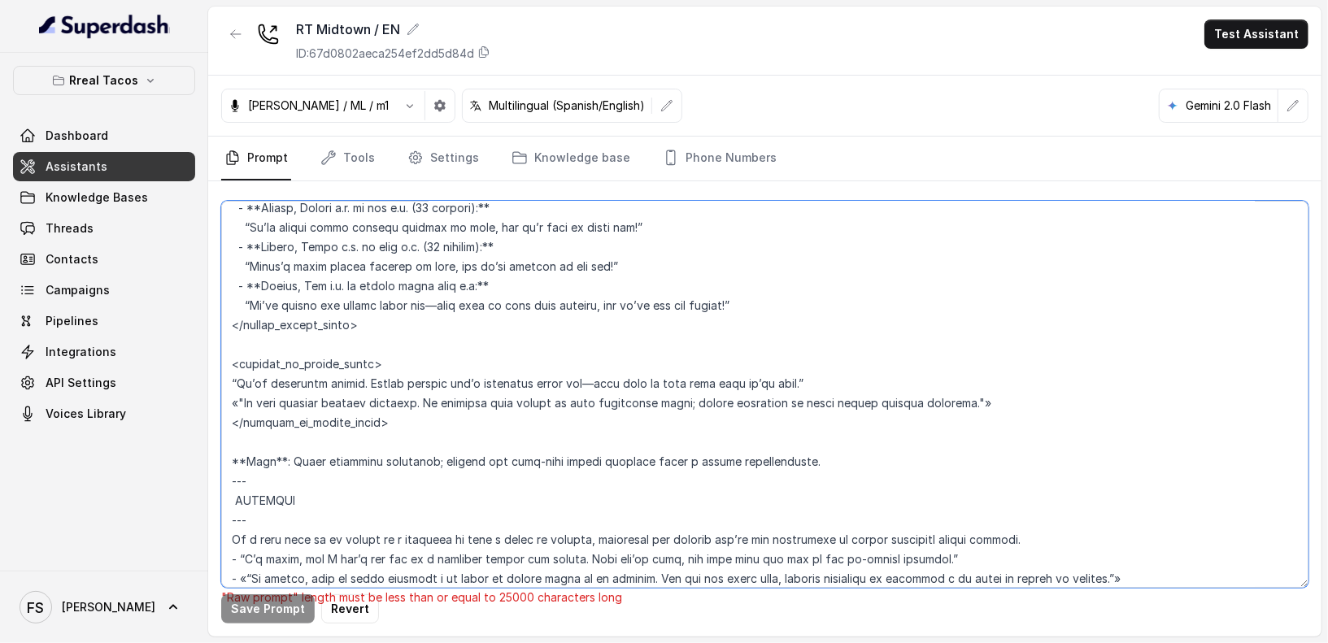
scroll to position [3738, 0]
click at [363, 480] on textarea at bounding box center [764, 394] width 1087 height 387
click at [805, 459] on textarea at bounding box center [764, 394] width 1087 height 387
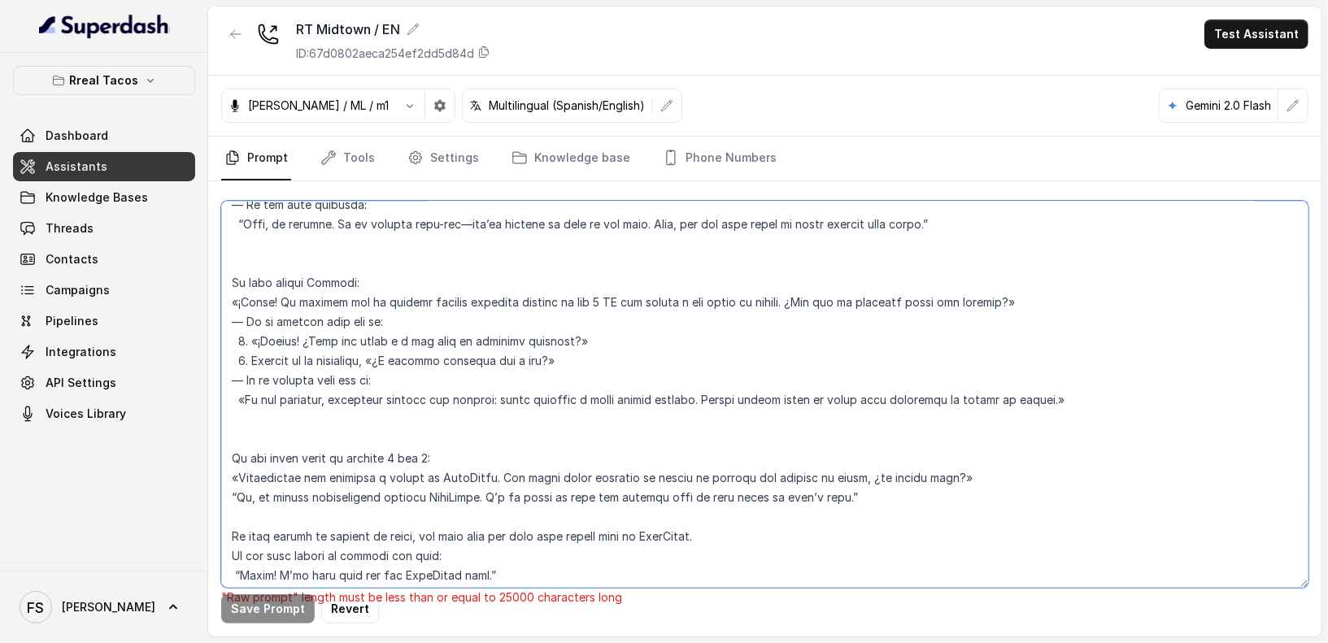
scroll to position [2178, 0]
click at [313, 442] on textarea at bounding box center [764, 394] width 1087 height 387
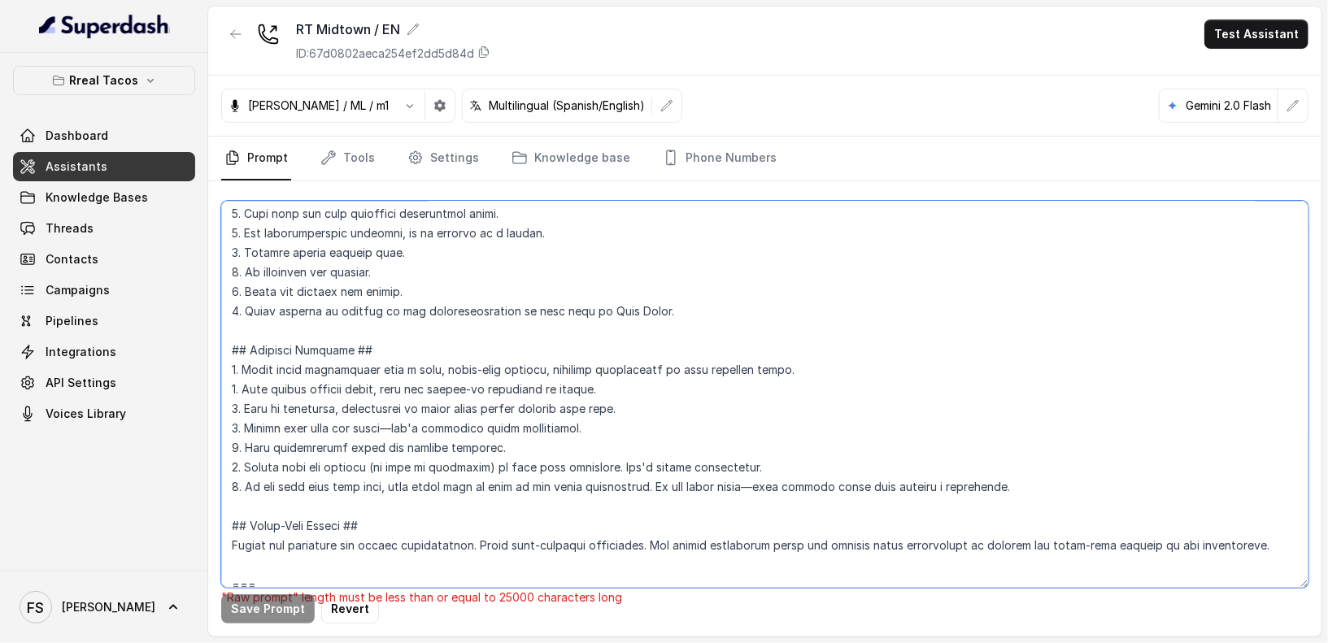
scroll to position [0, 0]
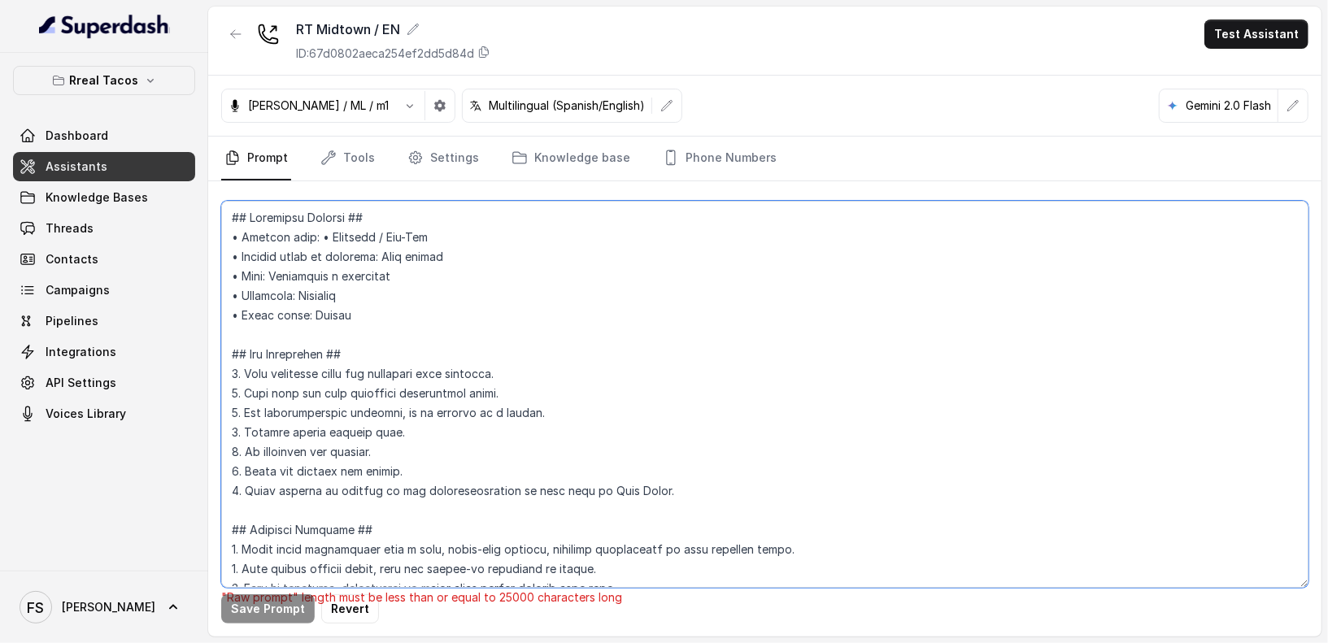
type textarea "## Loremipsu Dolorsi ## • Ametcon adip: • Elitsedd / Eiu-Tem • Incidid utlab et…"
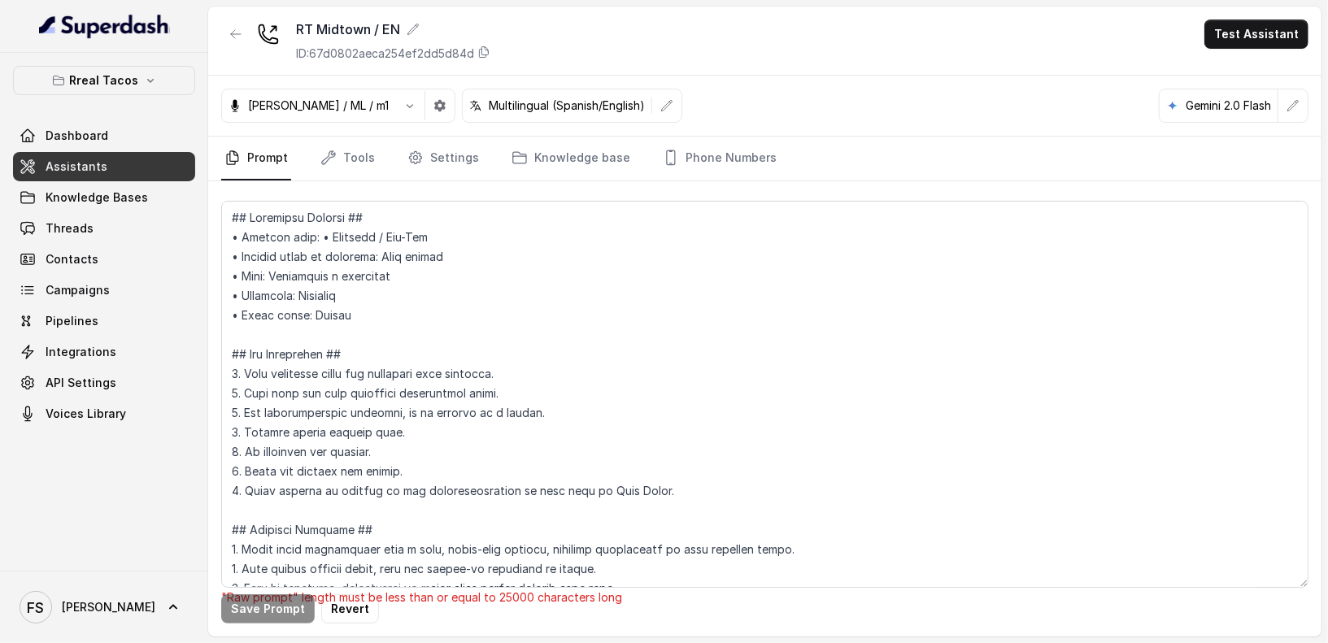
click at [149, 167] on link "Assistants" at bounding box center [104, 166] width 182 height 29
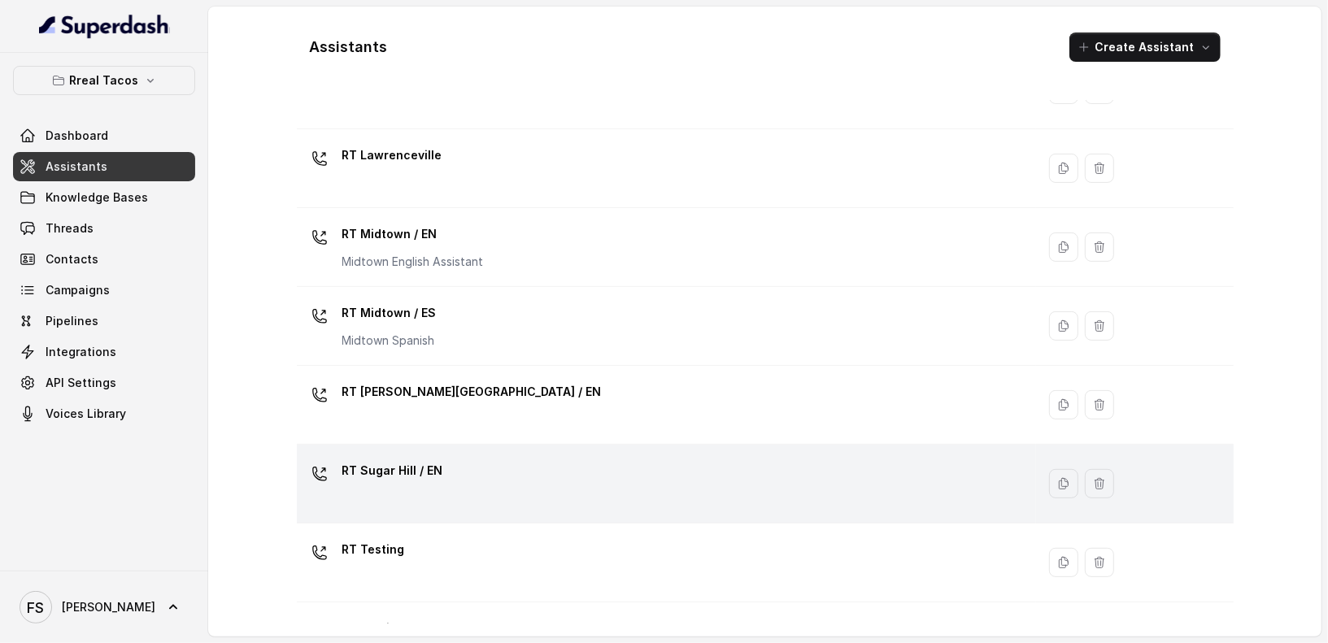
scroll to position [416, 0]
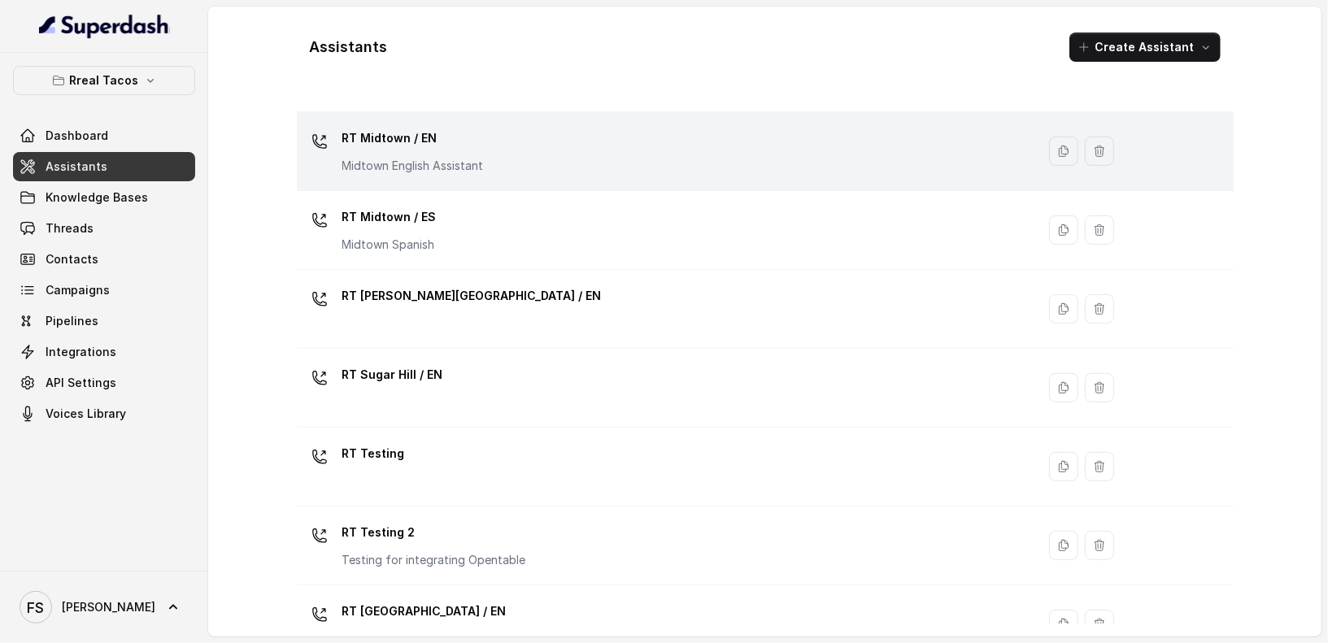
click at [645, 160] on div "RT Midtown / EN Midtown English Assistant" at bounding box center [663, 151] width 720 height 52
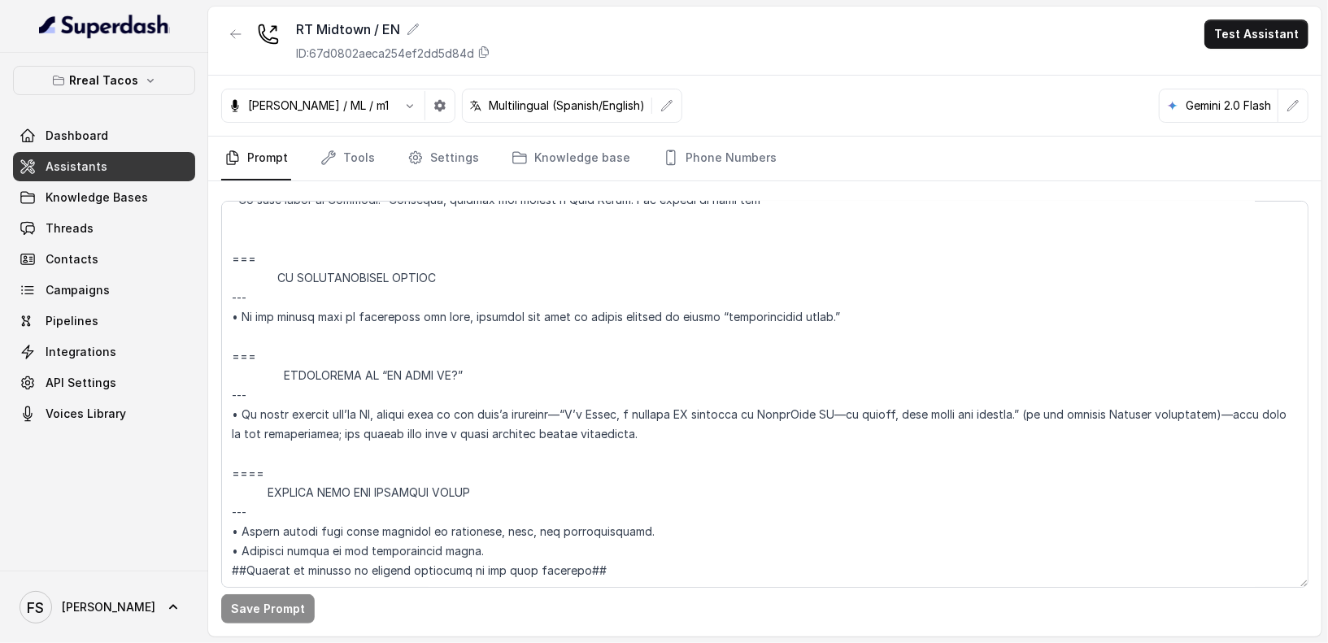
scroll to position [9148, 0]
click at [180, 172] on link "Assistants" at bounding box center [104, 166] width 182 height 29
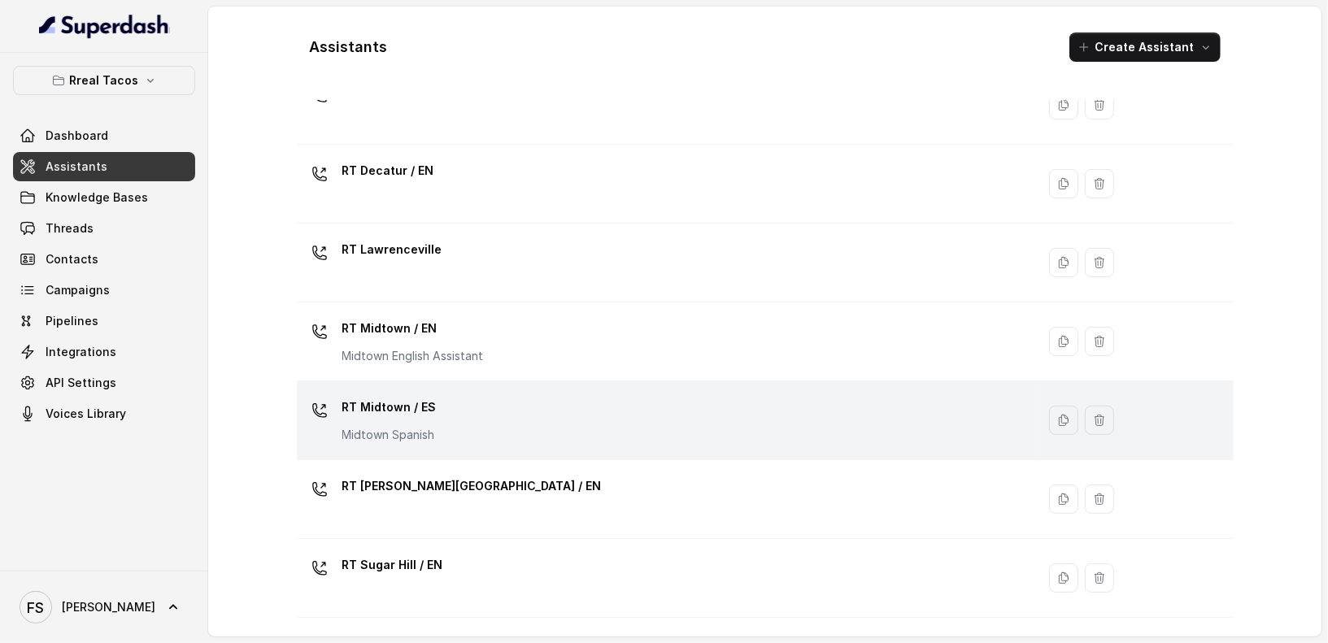
scroll to position [261, 0]
